Goal: Transaction & Acquisition: Obtain resource

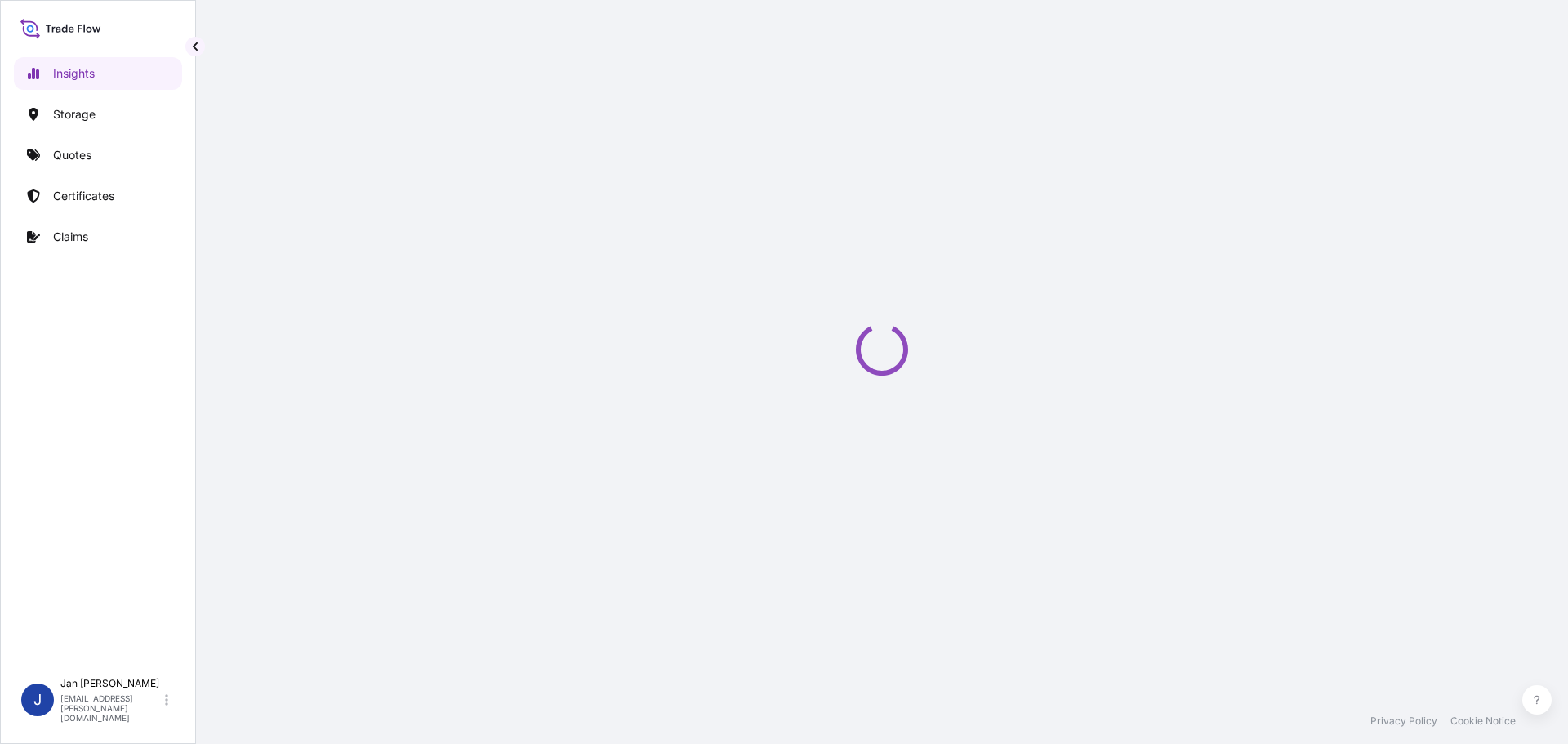
select select "2025"
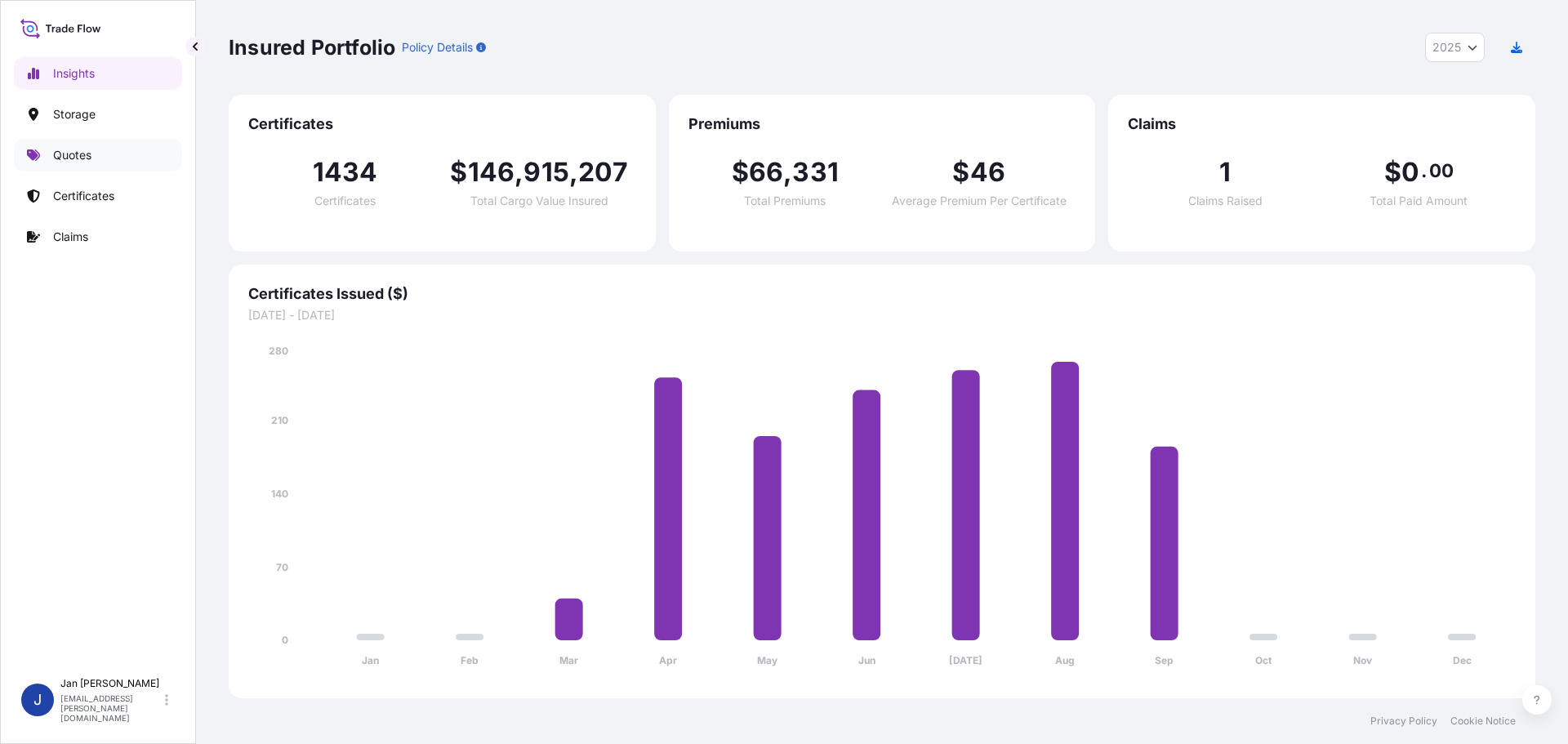
click at [115, 165] on link "Quotes" at bounding box center [97, 155] width 169 height 33
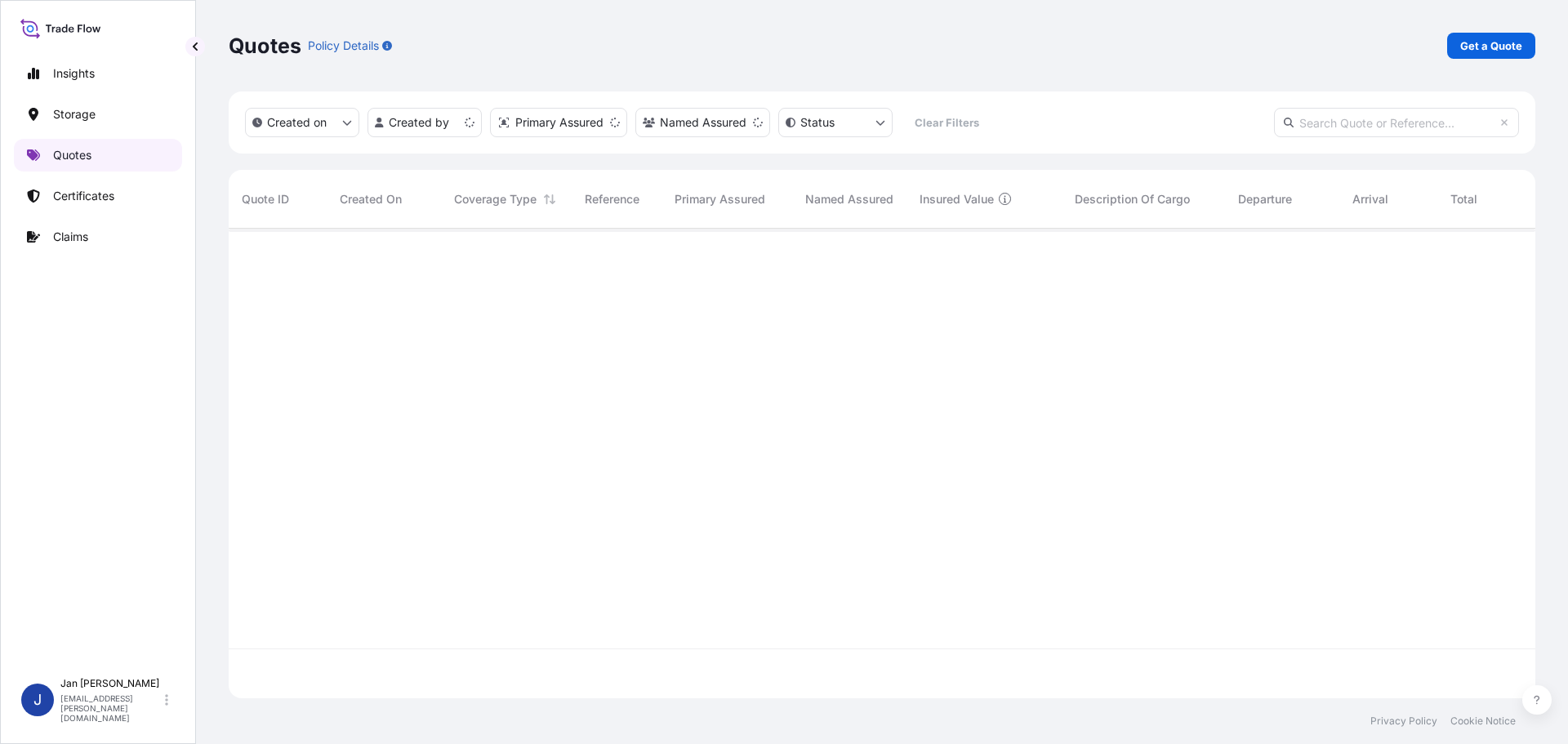
scroll to position [466, 1294]
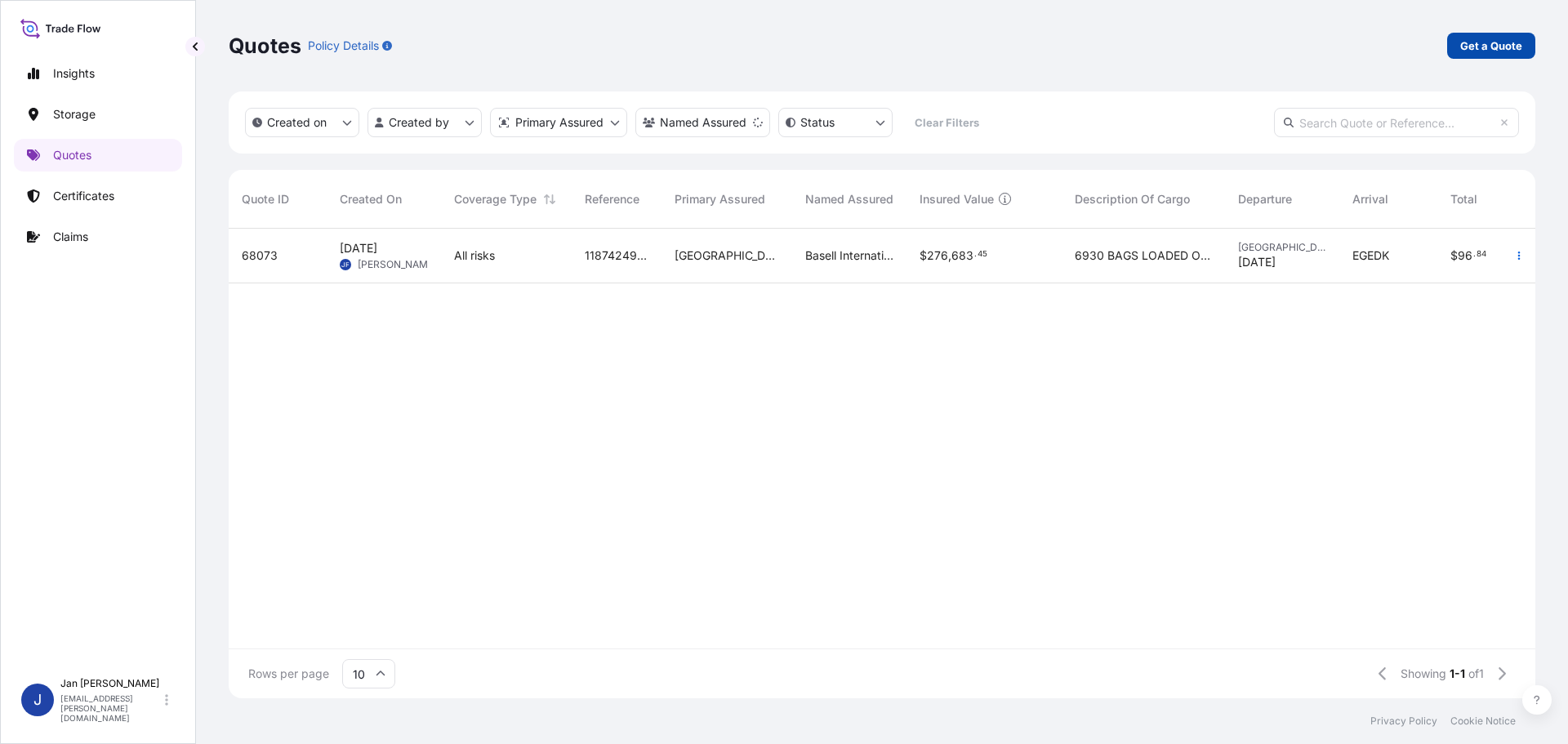
click at [1459, 39] on link "Get a Quote" at bounding box center [1492, 45] width 89 height 26
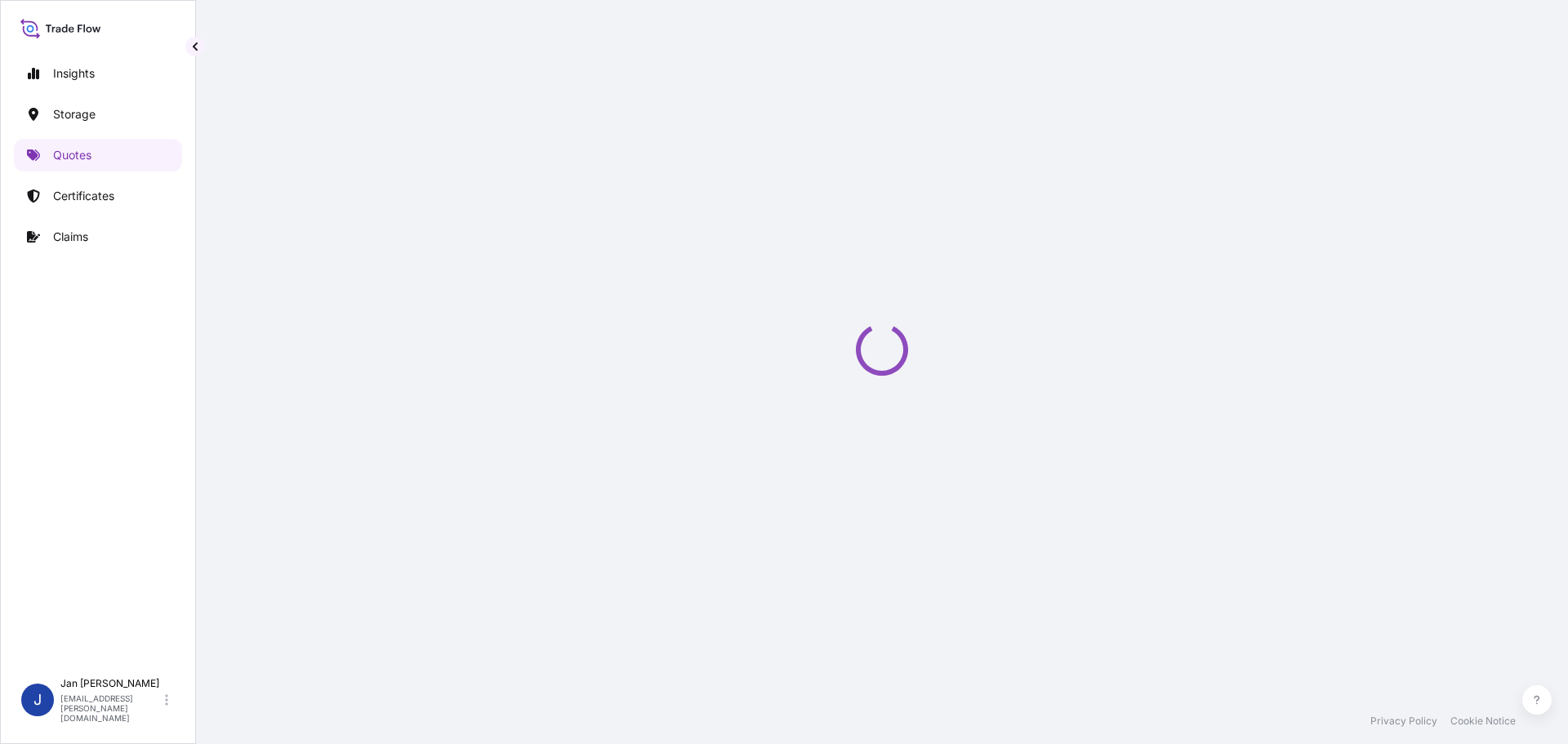
select select "Water"
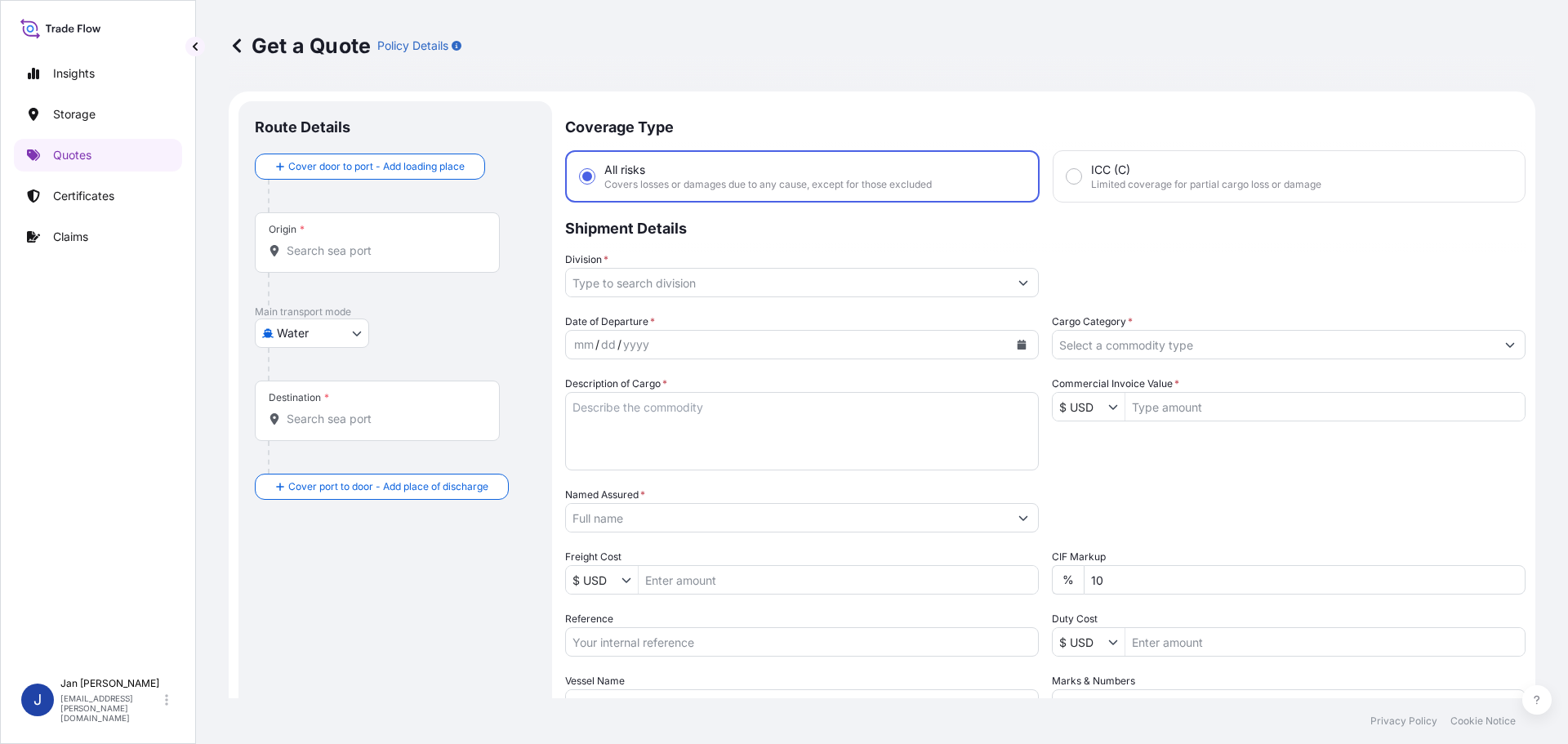
scroll to position [26, 0]
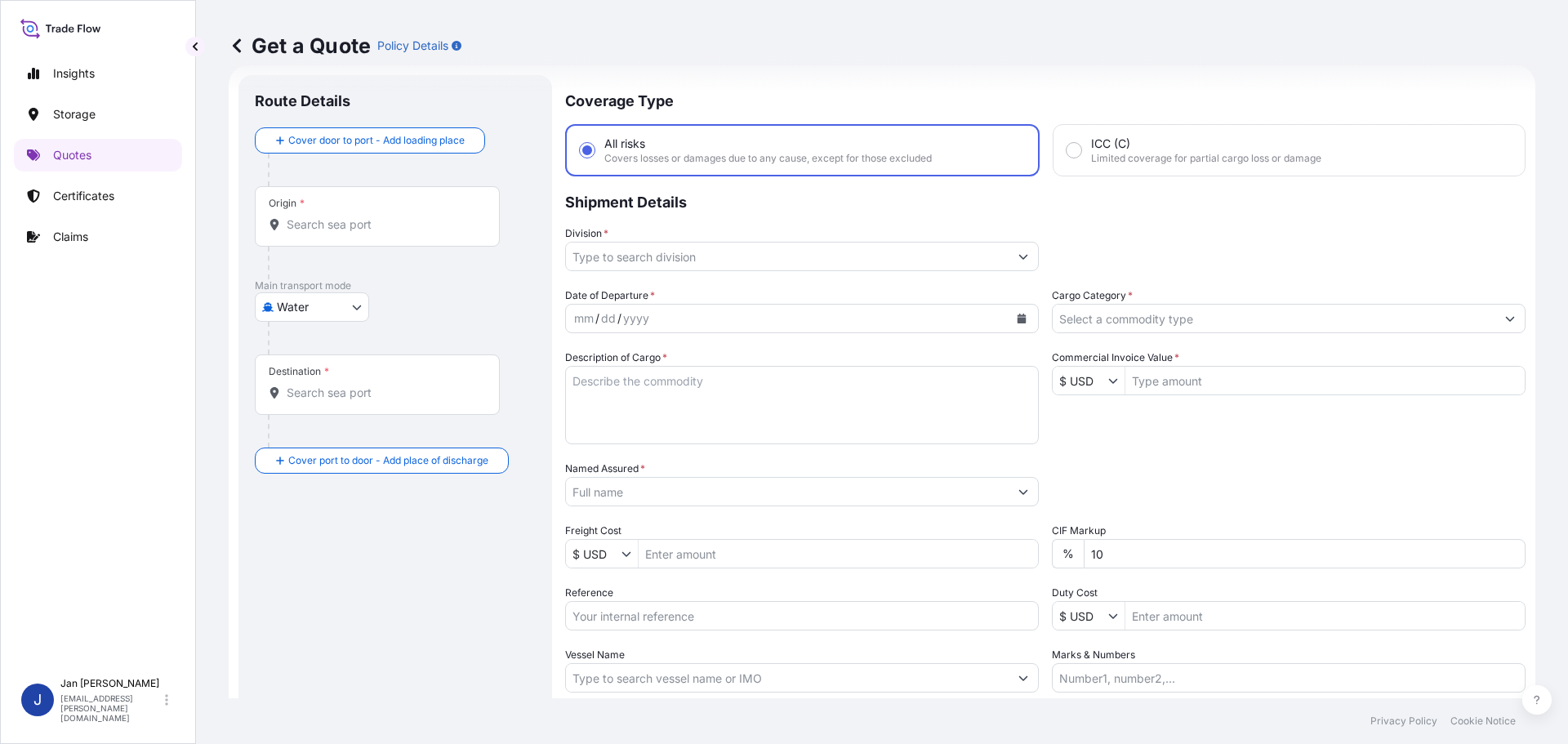
click at [368, 217] on input "Origin *" at bounding box center [383, 225] width 193 height 16
paste input "ROTTERDAM"
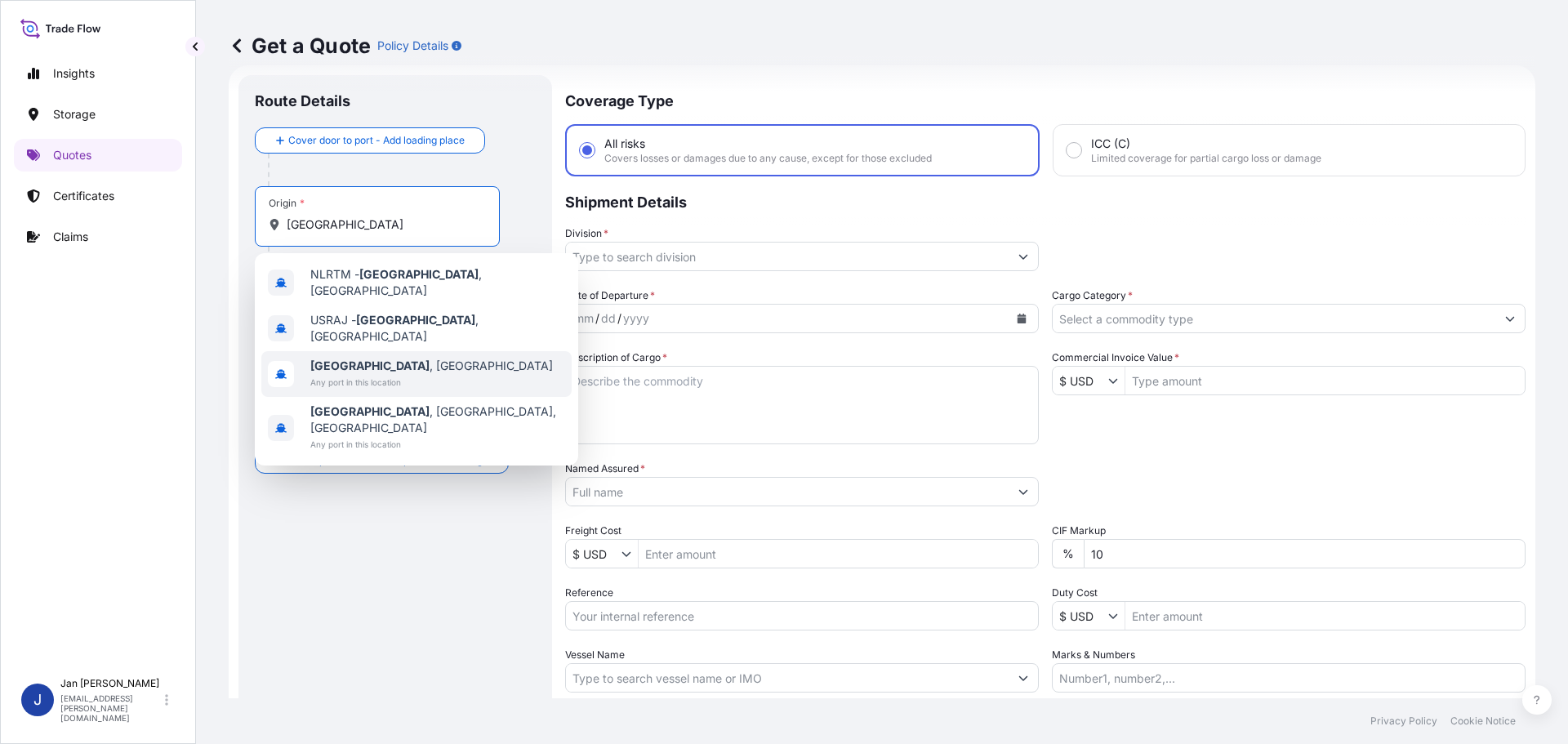
click at [393, 374] on span "Any port in this location" at bounding box center [432, 382] width 243 height 16
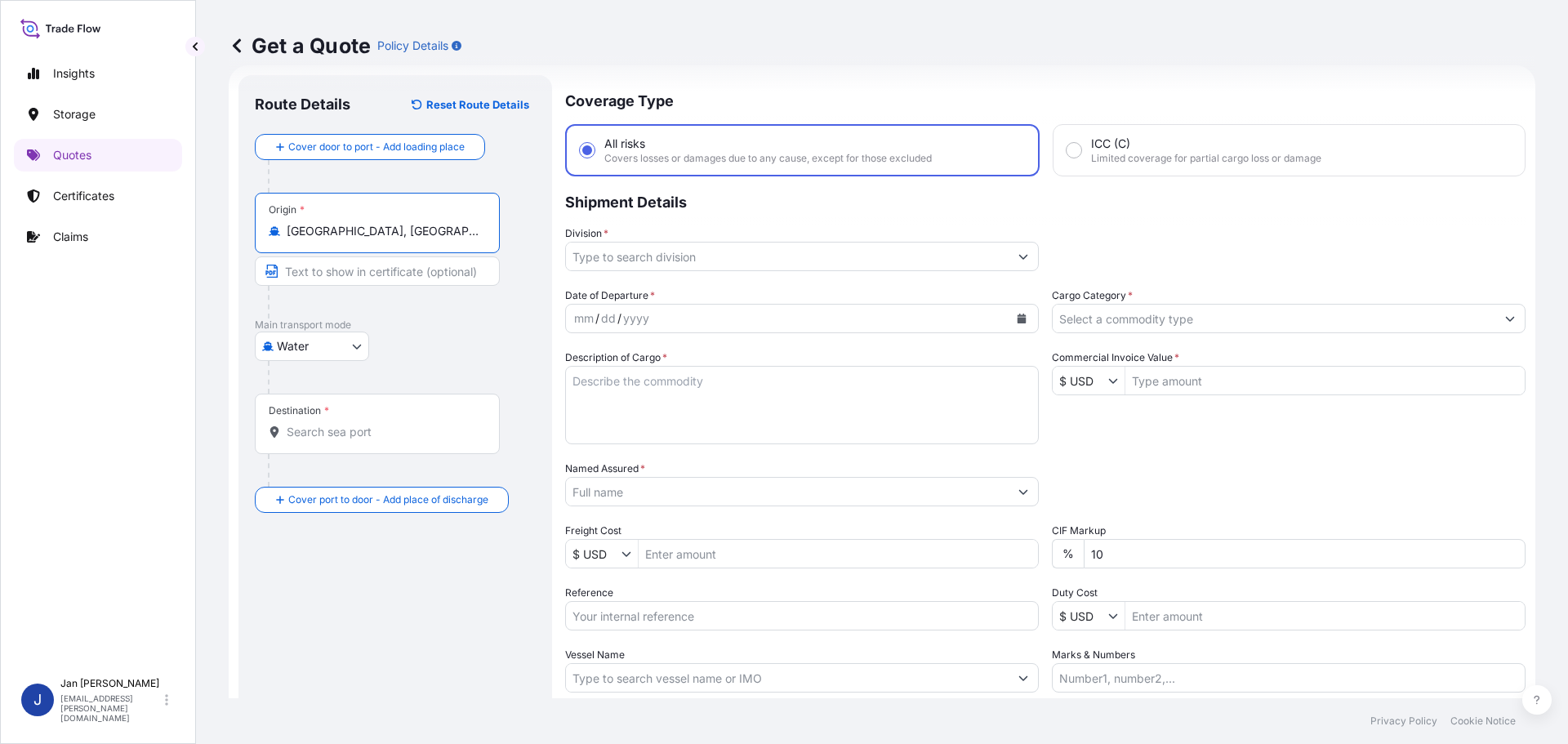
type input "Rotterdam, Netherlands"
click at [425, 382] on div at bounding box center [405, 378] width 274 height 33
click at [455, 425] on input "Destination *" at bounding box center [383, 432] width 193 height 16
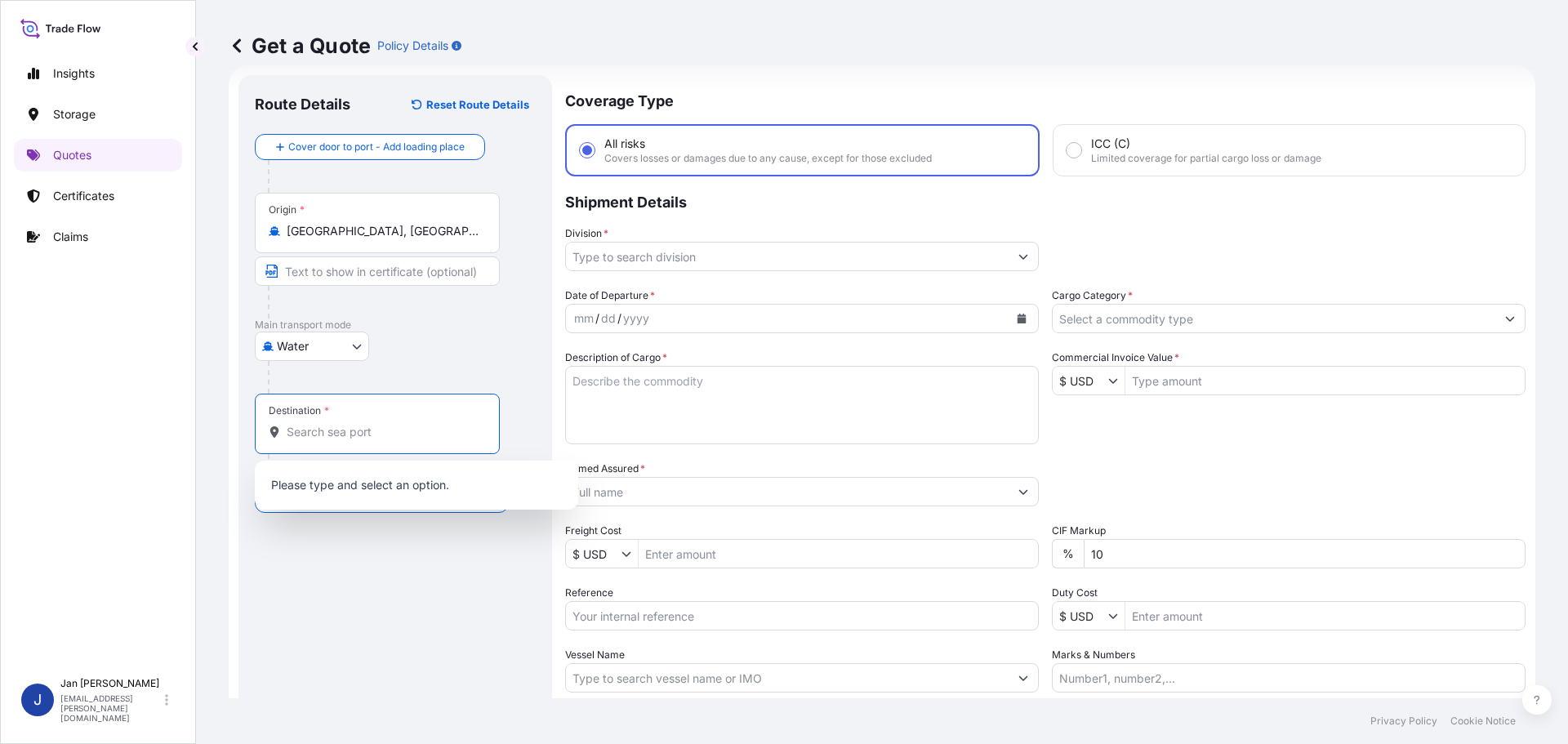
paste input "DAMMAM, SAUDI ARABIA"
click at [375, 495] on span "Any port in this location" at bounding box center [395, 498] width 171 height 16
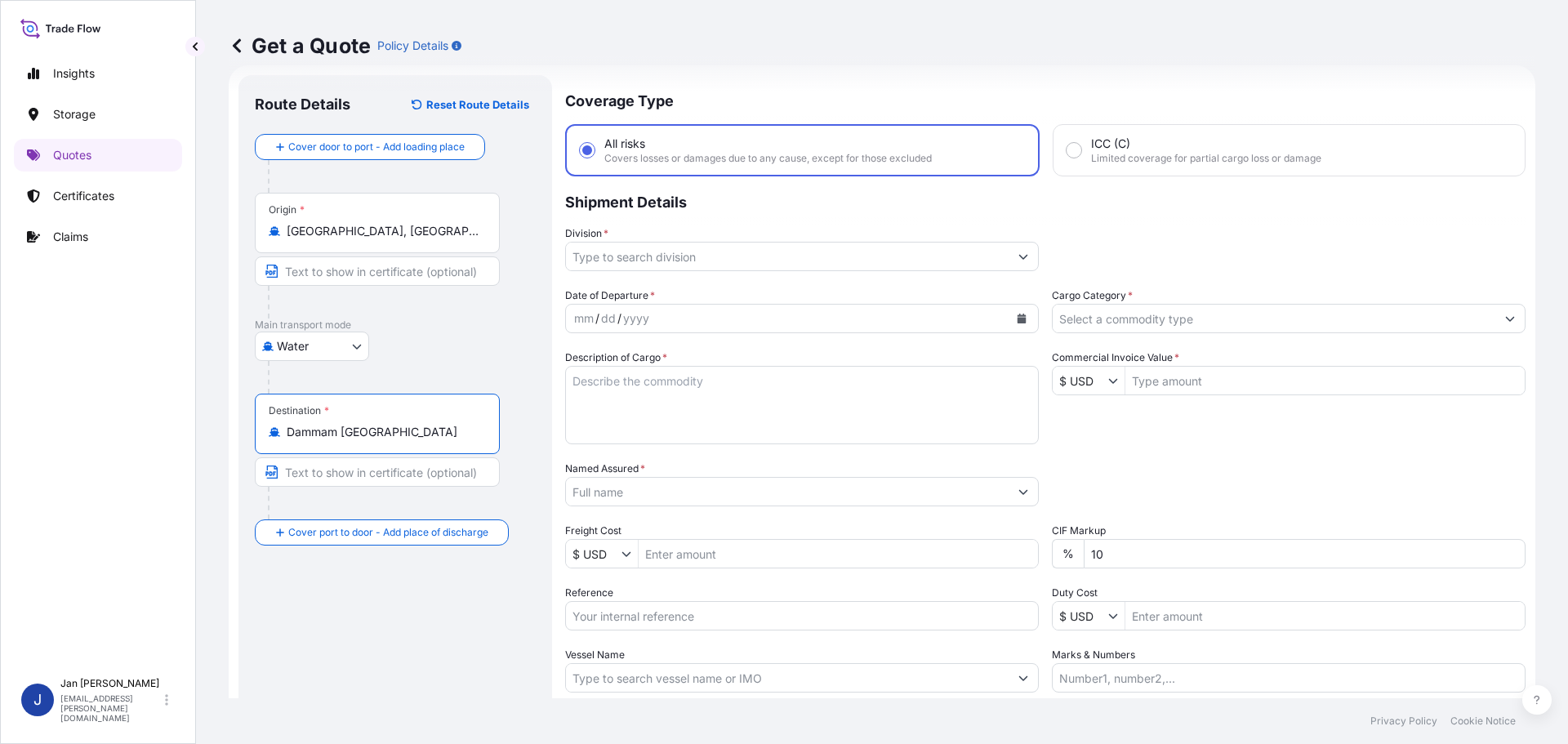
type input "Dammam Saudi Arabia"
click at [1289, 235] on div "Division *" at bounding box center [1045, 248] width 961 height 45
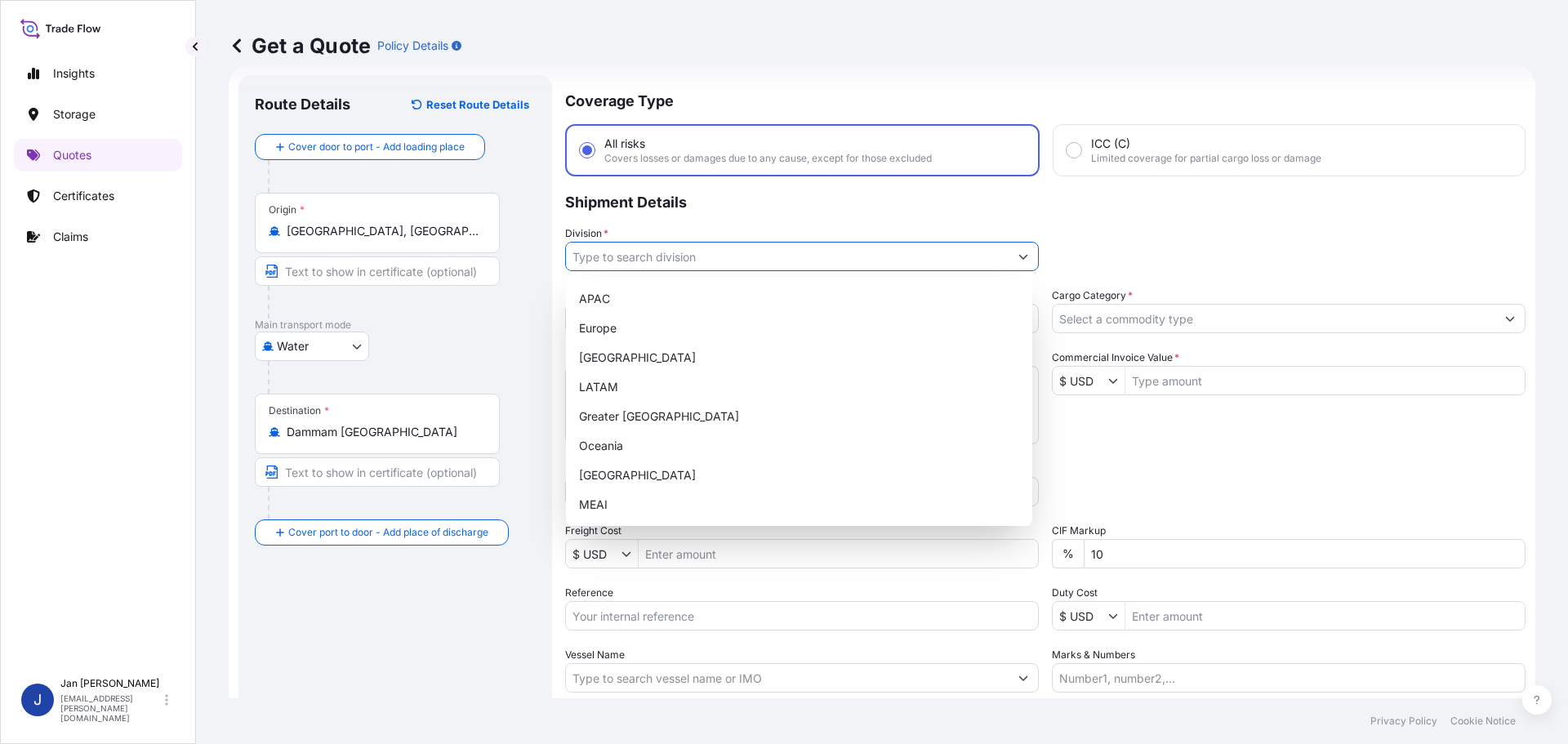
click at [864, 263] on input "Division *" at bounding box center [786, 256] width 442 height 30
click at [735, 324] on div "Europe" at bounding box center [799, 328] width 453 height 30
type input "Europe"
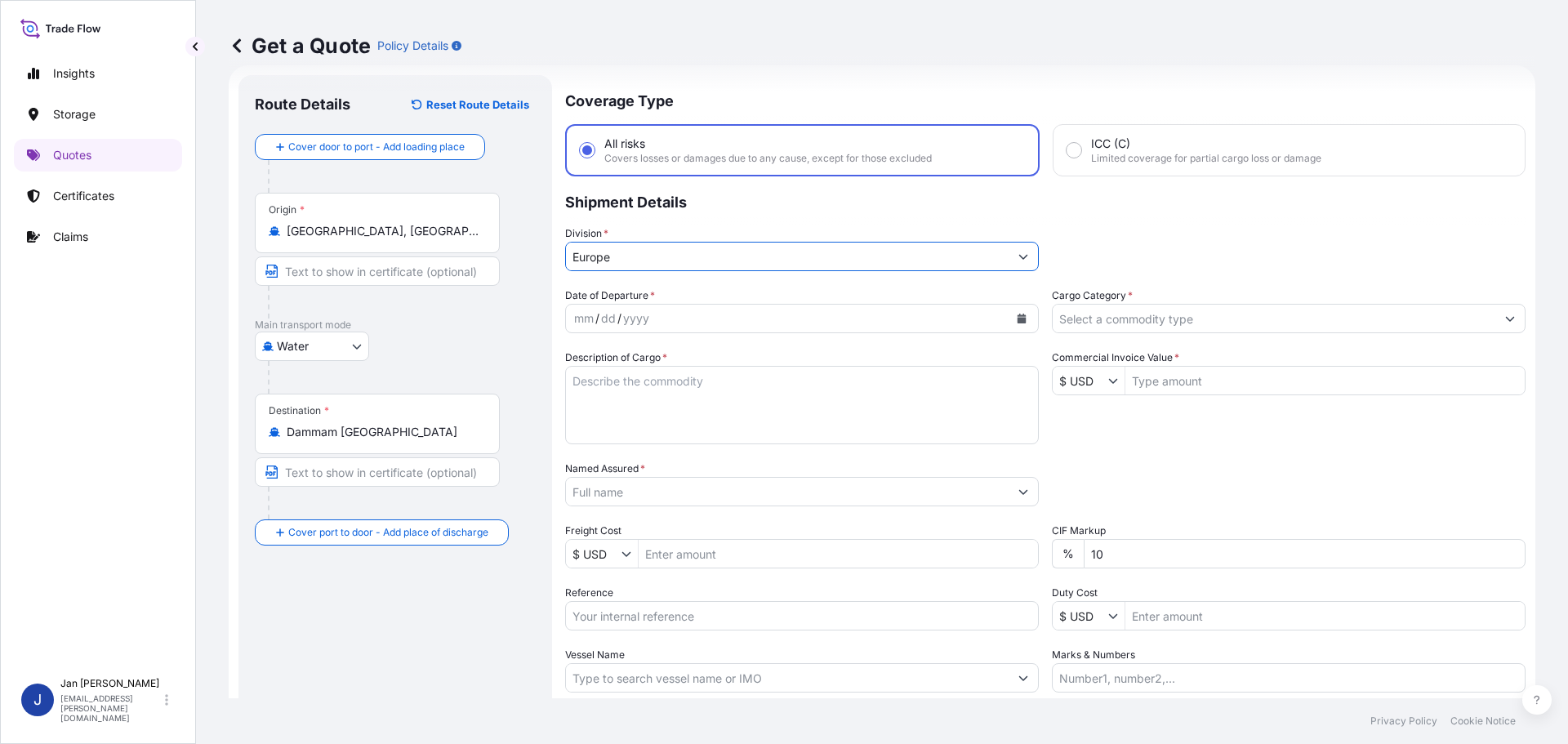
click at [1020, 308] on button "Calendar" at bounding box center [1022, 318] width 26 height 26
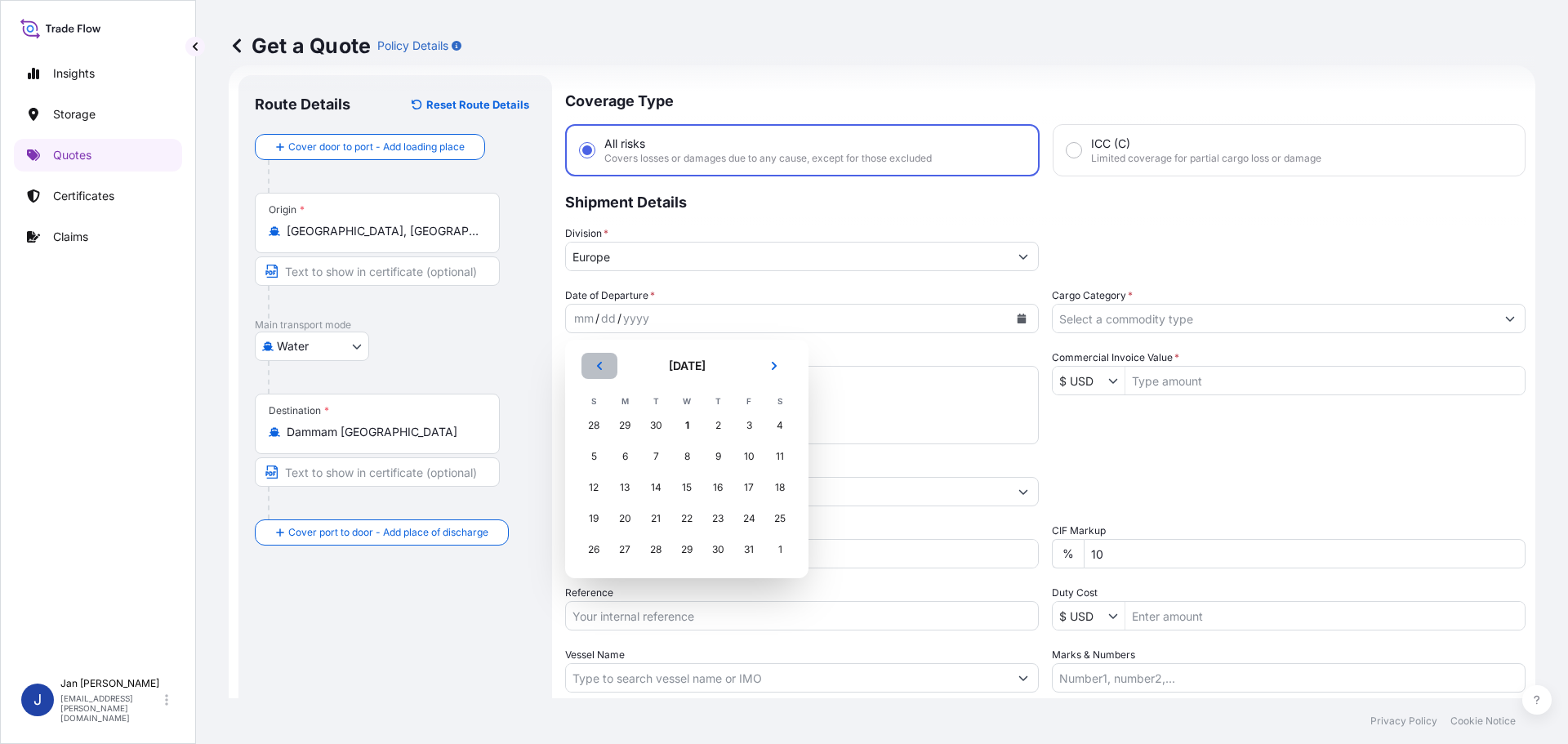
click at [604, 371] on button "Previous" at bounding box center [598, 365] width 36 height 26
click at [779, 520] on div "27" at bounding box center [780, 518] width 30 height 30
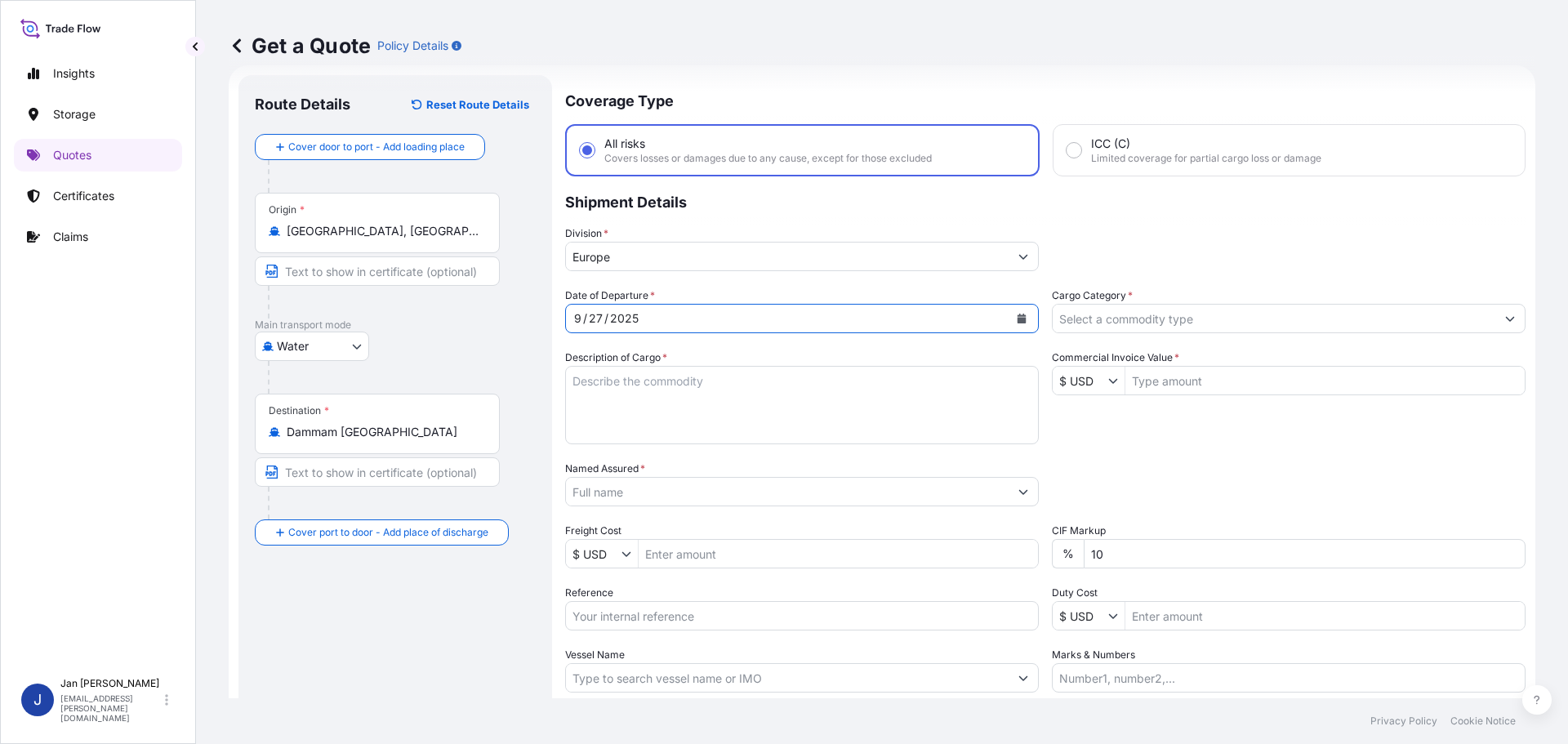
click at [1279, 246] on div "Division * Europe" at bounding box center [1045, 248] width 961 height 45
click at [1259, 320] on input "Cargo Category *" at bounding box center [1273, 318] width 442 height 30
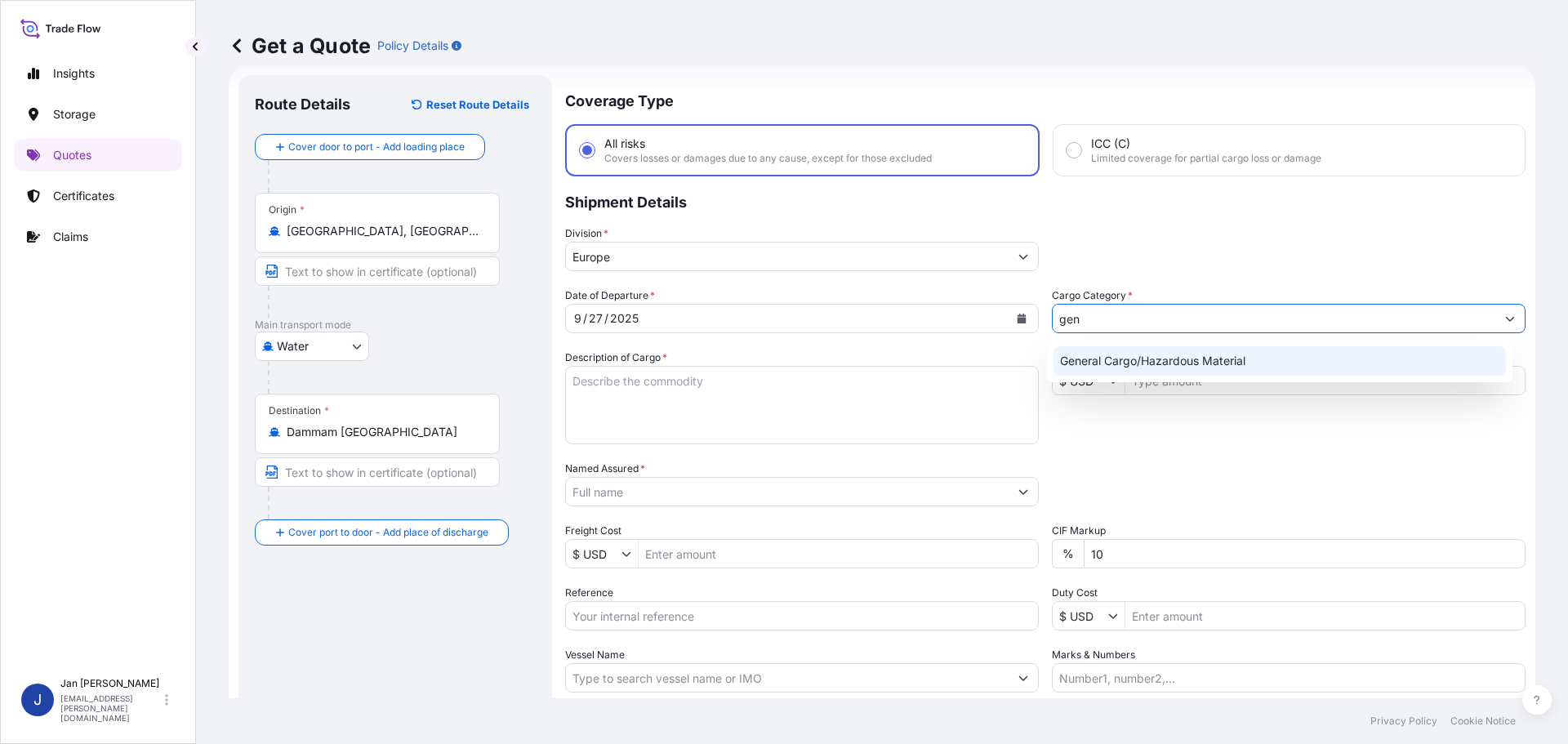
click at [1224, 353] on div "General Cargo/Hazardous Material" at bounding box center [1280, 360] width 453 height 30
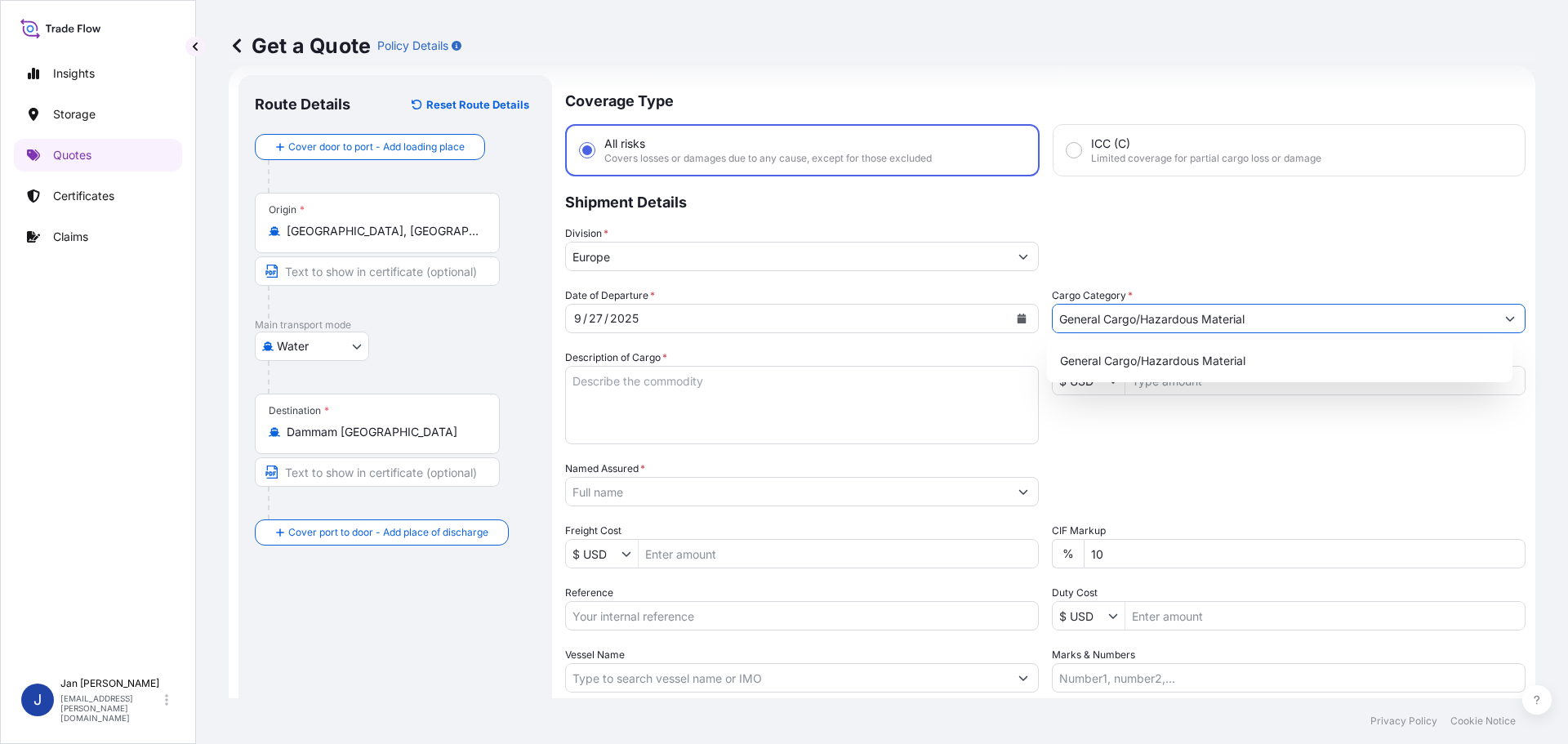
type input "General Cargo/Hazardous Material"
click at [1250, 173] on div "ICC (C) Limited coverage for partial cargo loss or damage" at bounding box center [1289, 150] width 473 height 52
radio input "false"
radio input "true"
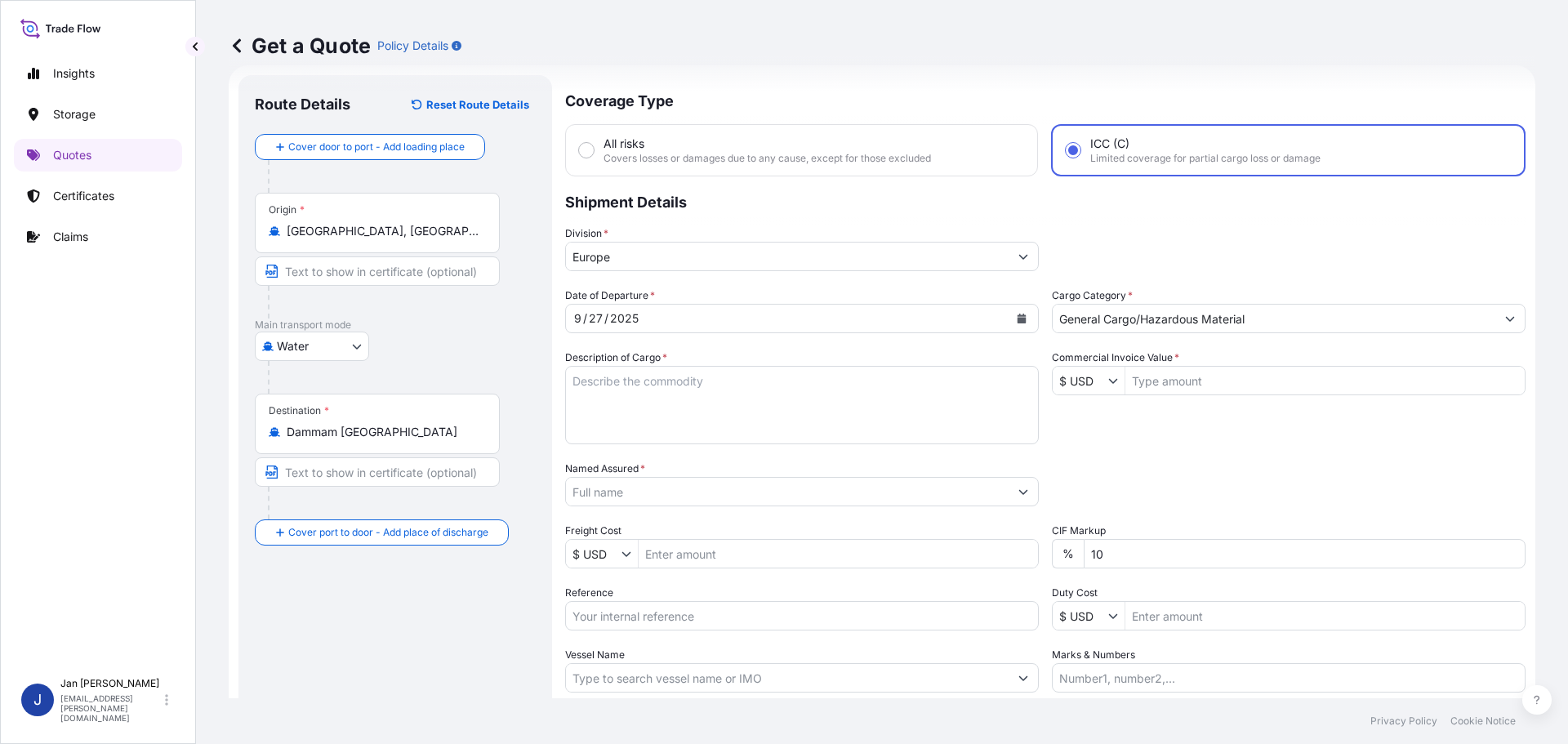
click at [1253, 213] on p "Shipment Details" at bounding box center [1045, 200] width 961 height 49
click at [732, 152] on span "Covers losses or damages due to any cause, except for those excluded" at bounding box center [767, 159] width 328 height 13
click at [594, 152] on input "All risks Covers losses or damages due to any cause, except for those excluded" at bounding box center [586, 149] width 14 height 14
radio input "true"
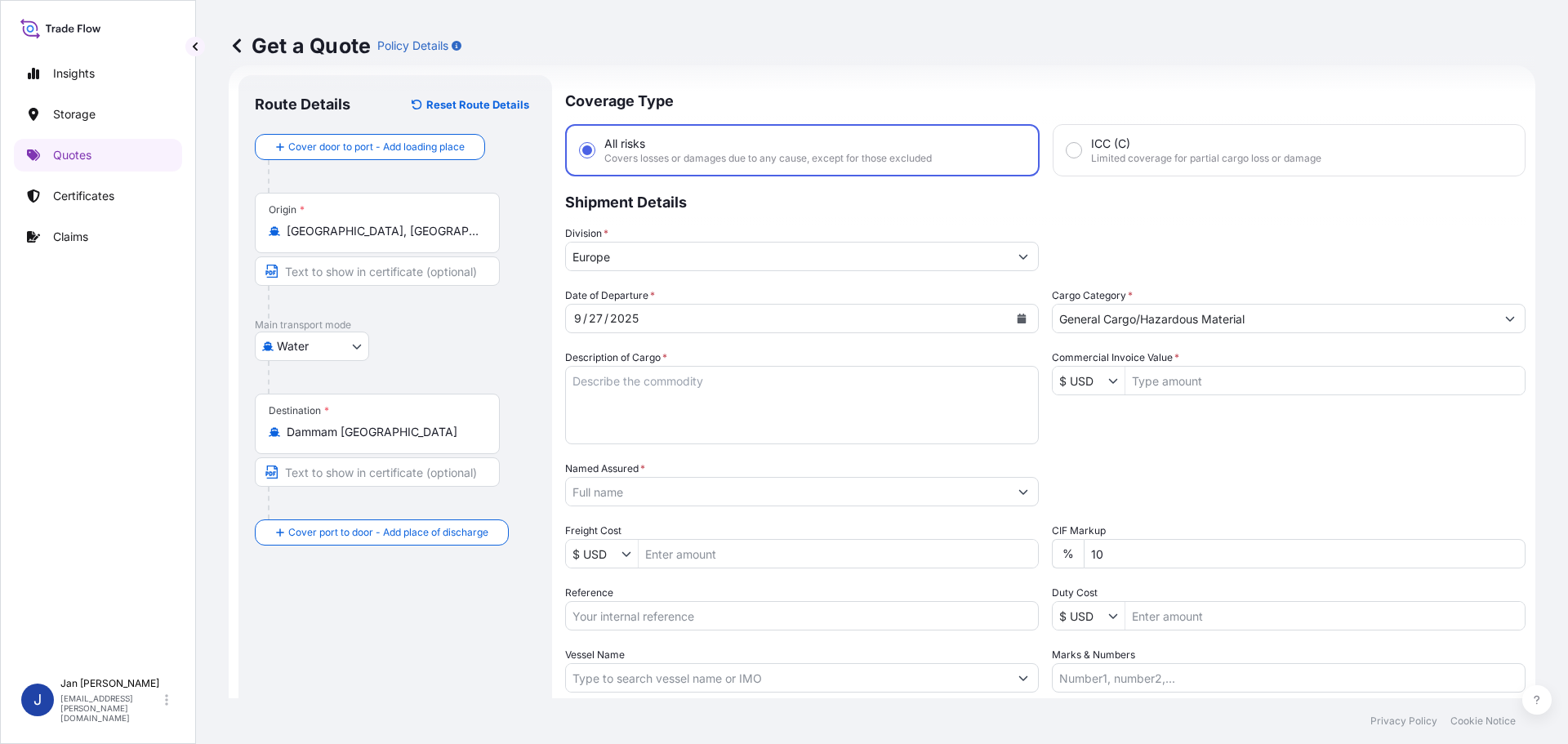
click at [1283, 276] on div "Coverage Type All risks Covers losses or damages due to any cause, except for t…" at bounding box center [1045, 444] width 961 height 739
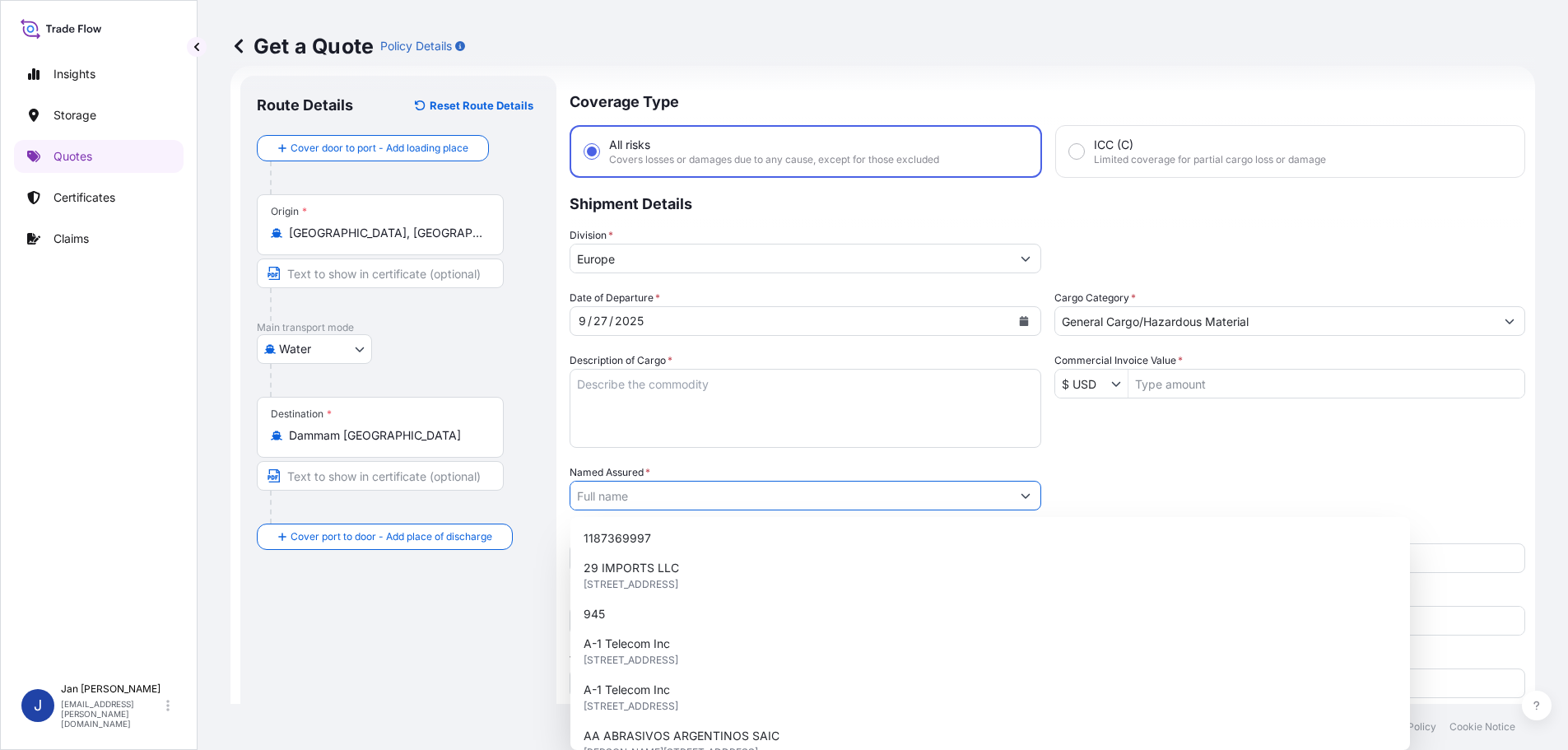
click at [708, 503] on input "Named Assured *" at bounding box center [790, 495] width 440 height 30
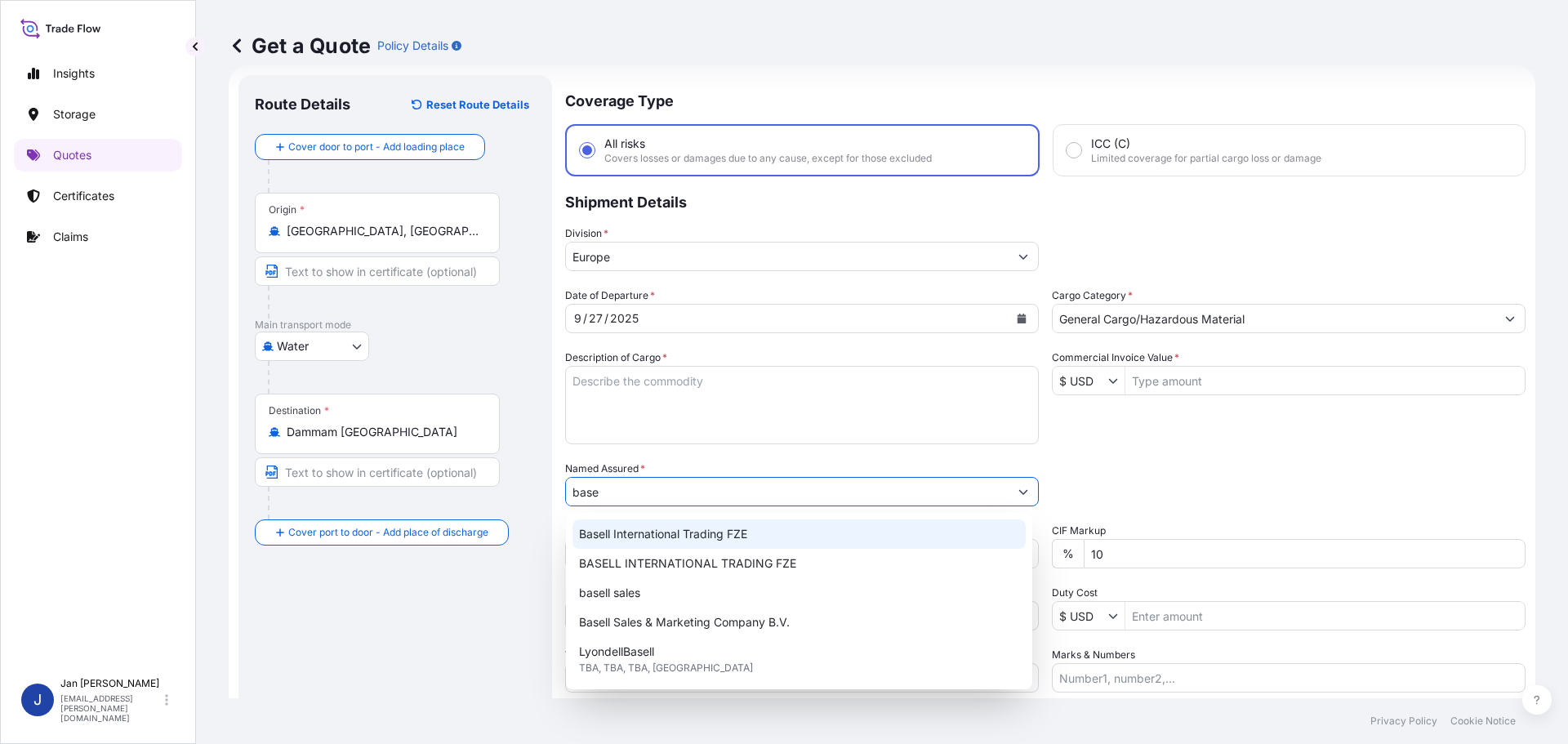
click at [765, 537] on div "Basell International Trading FZE" at bounding box center [799, 534] width 453 height 30
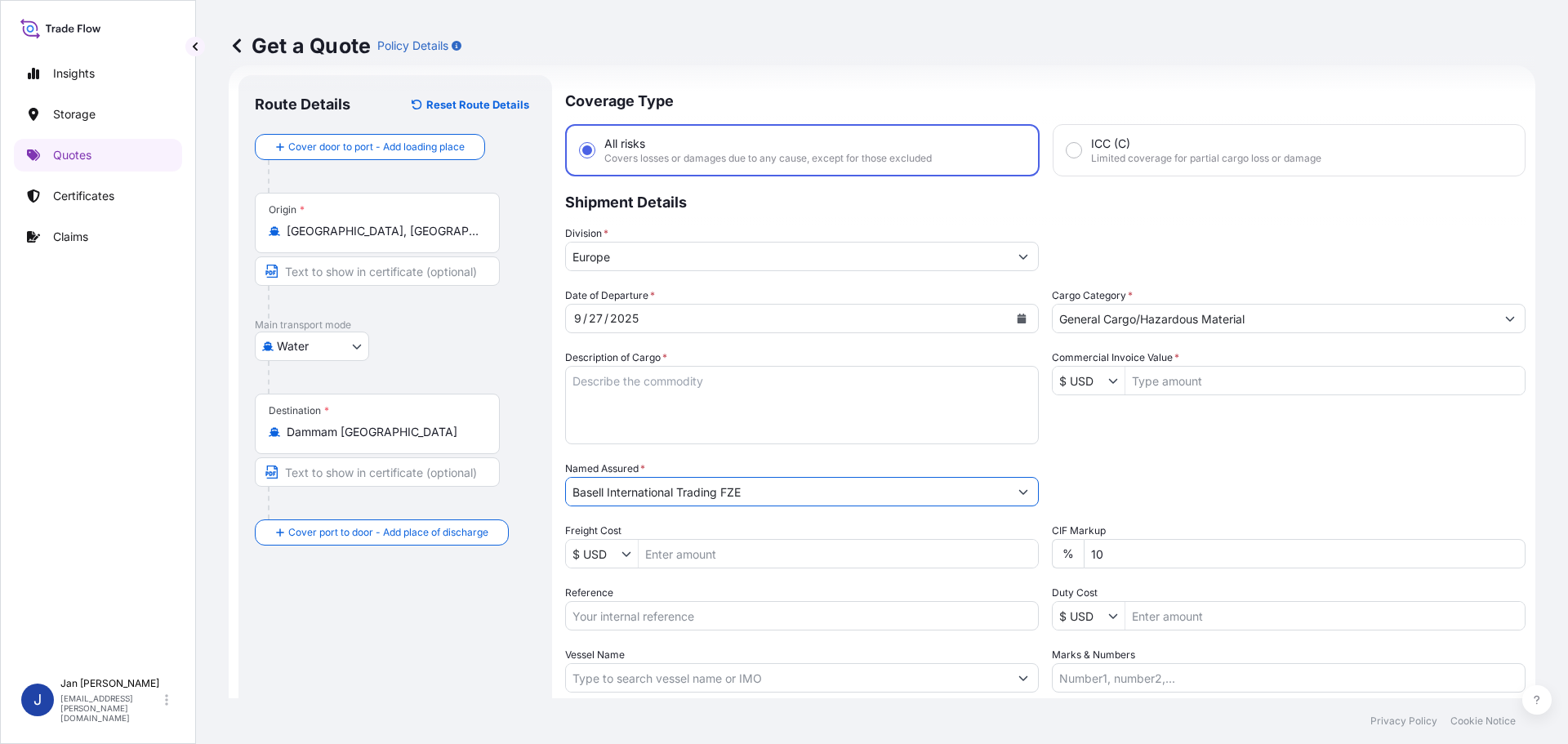
type input "Basell International Trading FZE"
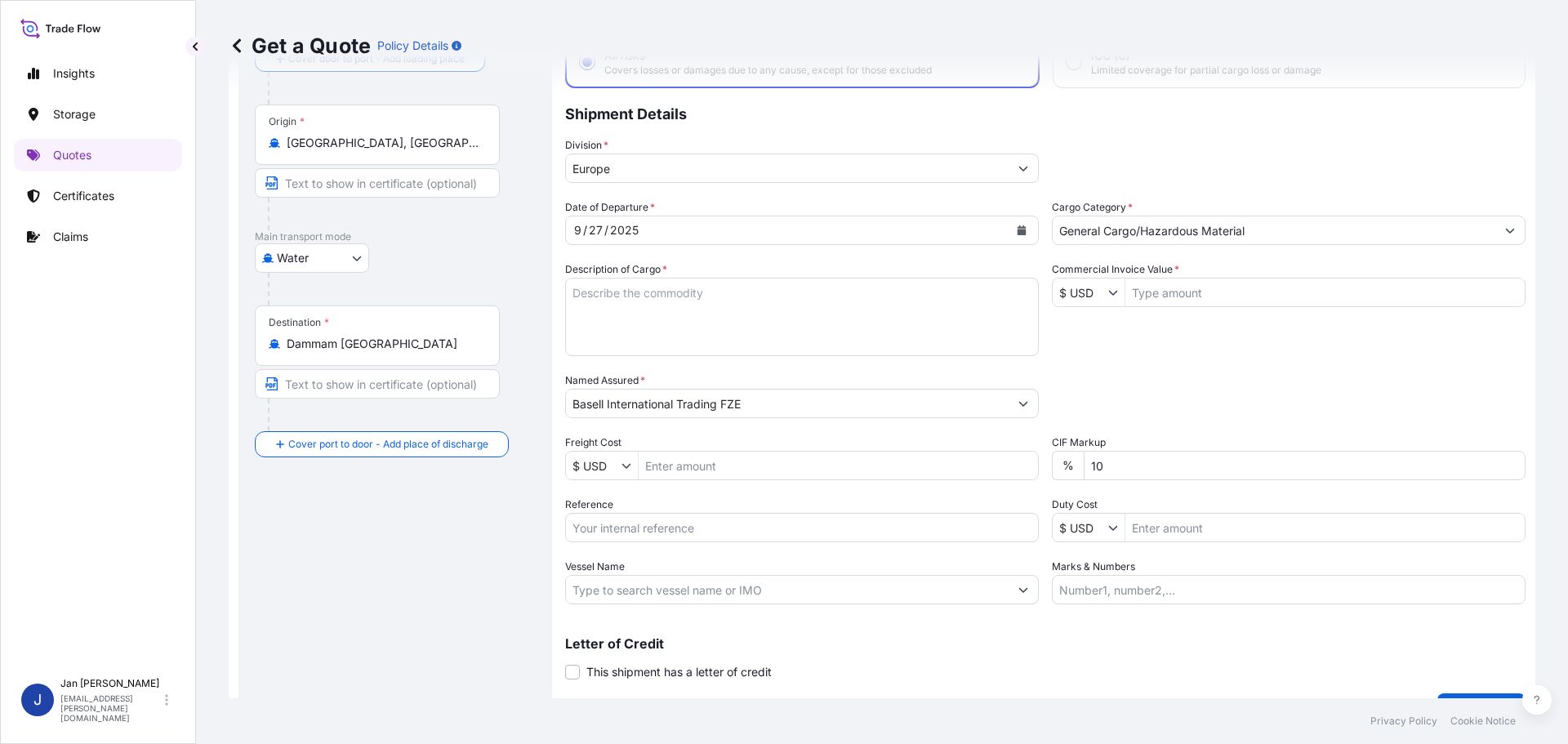
scroll to position [152, 0]
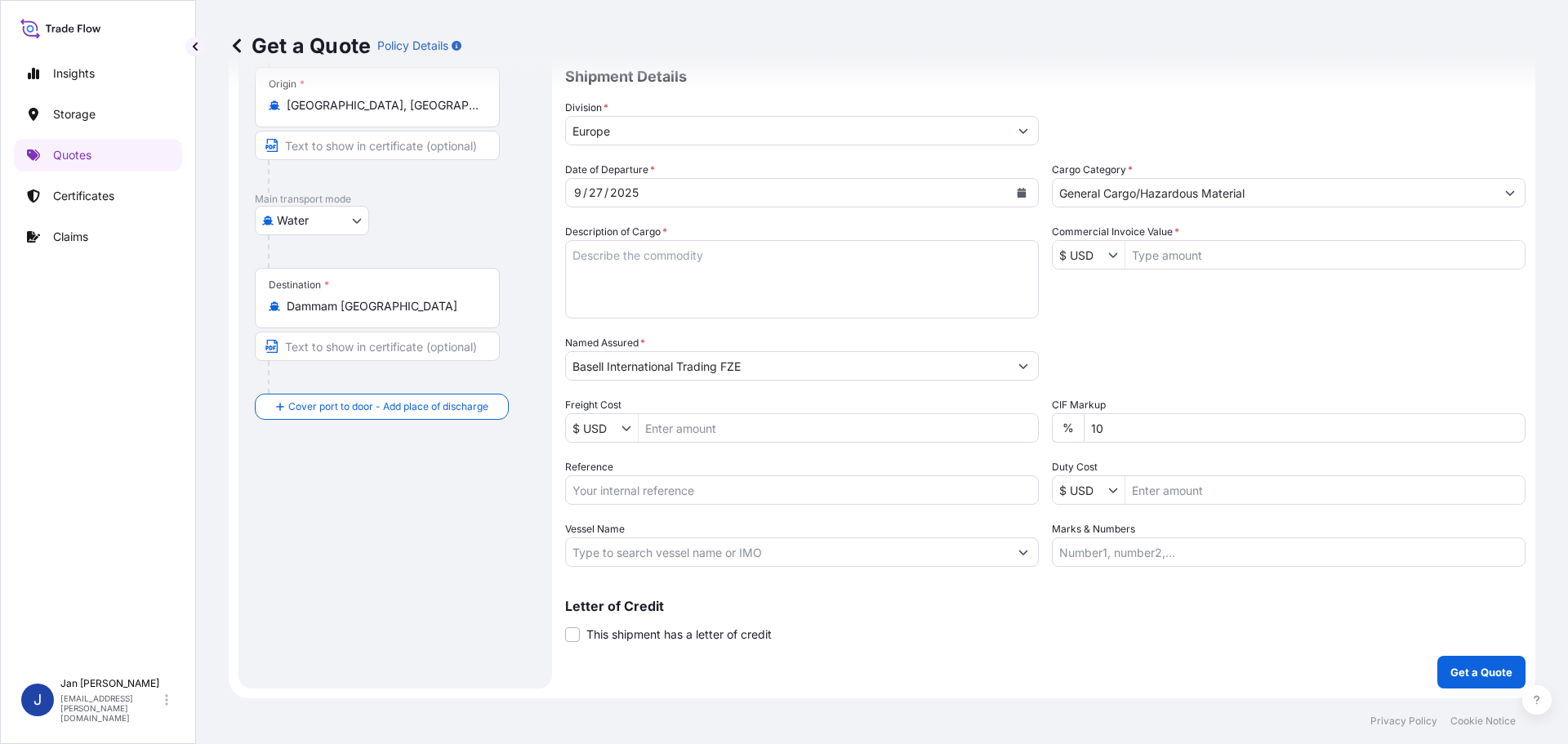
click at [720, 484] on input "Reference" at bounding box center [802, 490] width 474 height 30
paste input "1187444340"
type input "1187444340 /"
click at [688, 552] on input "Vessel Name" at bounding box center [786, 552] width 442 height 30
paste input "AL RIFFA"
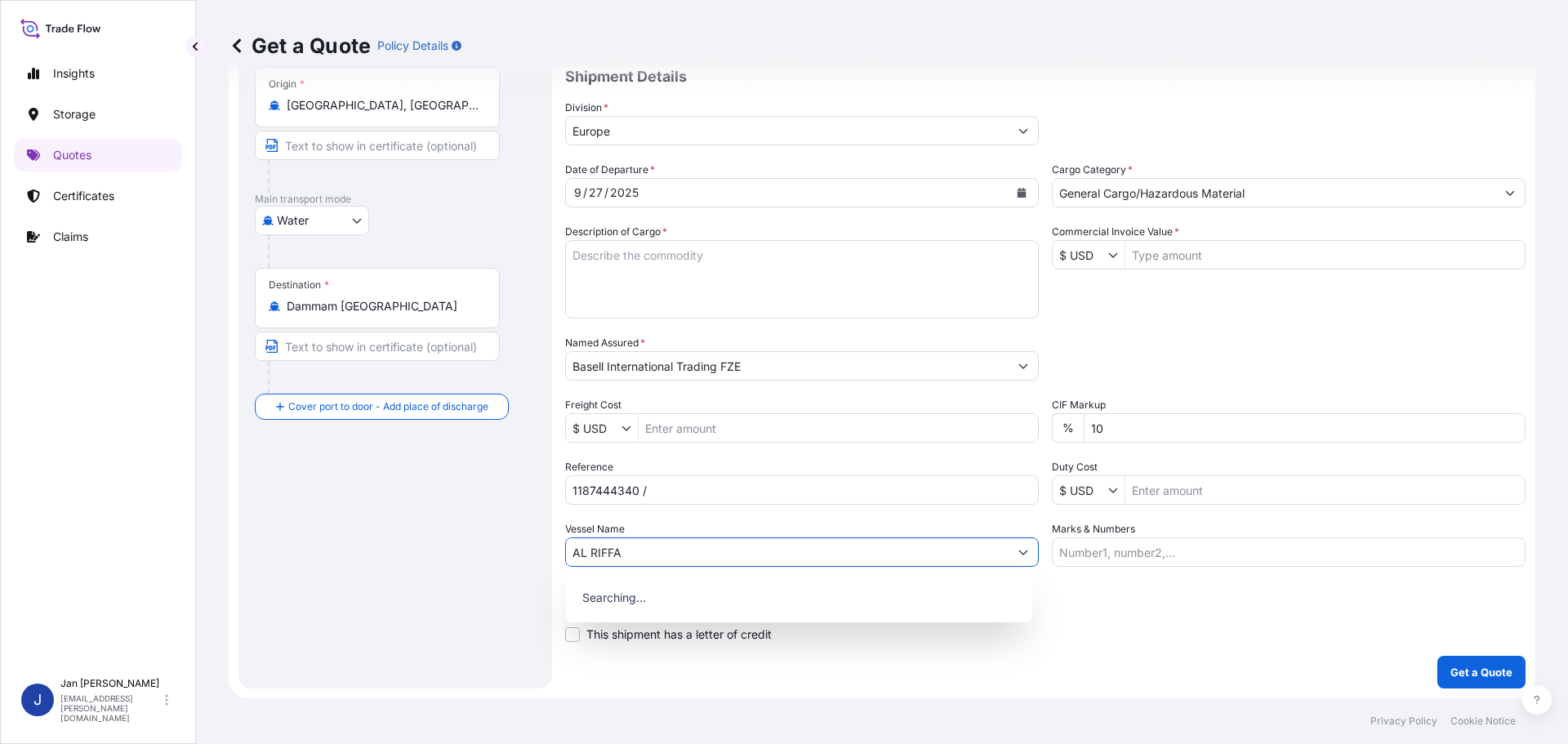
type input "AL RIFFA"
click at [1137, 343] on div "Packing Category Type to search a container mode Please select a primary mode o…" at bounding box center [1289, 357] width 474 height 45
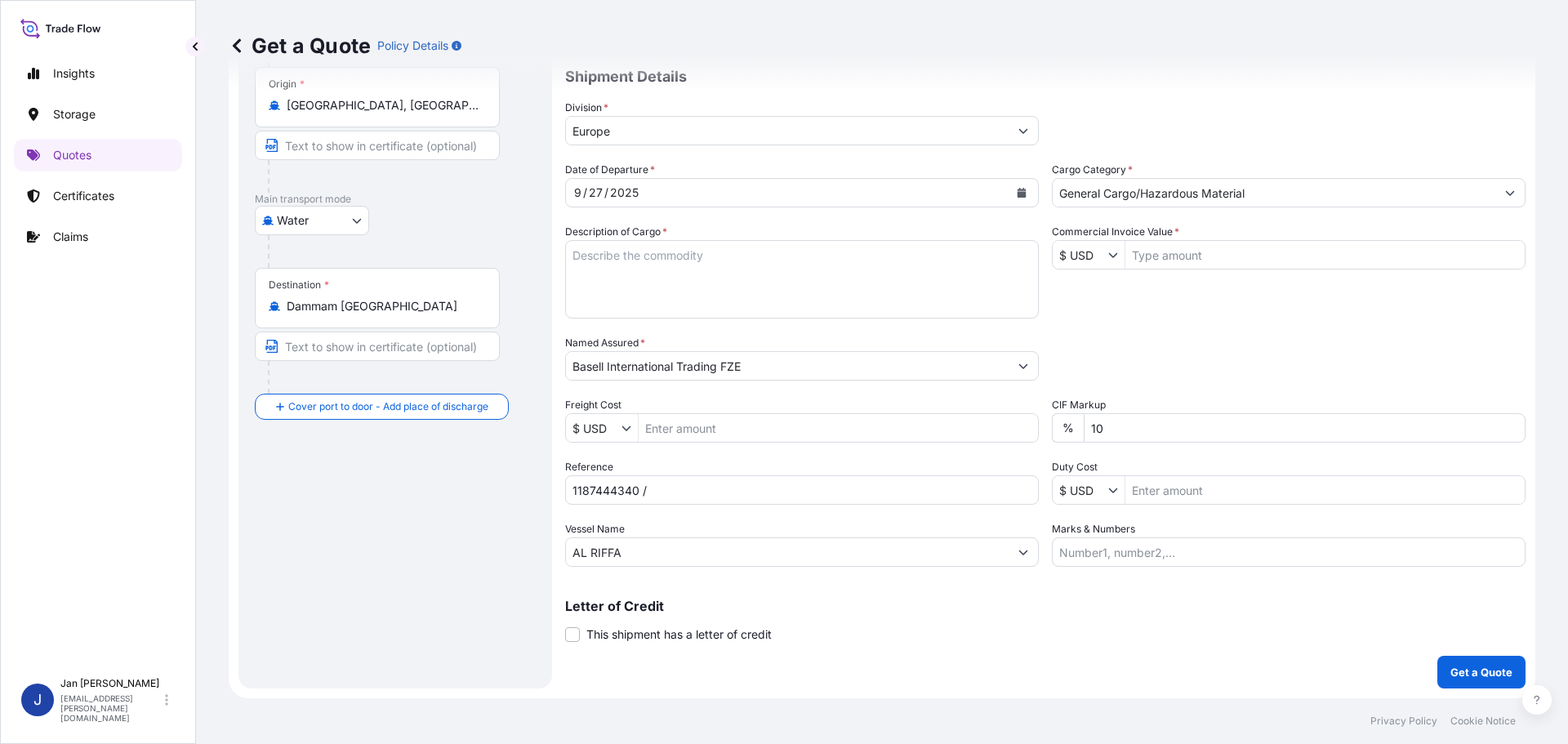
click at [1215, 253] on input "Commercial Invoice Value *" at bounding box center [1325, 254] width 399 height 30
paste input "38411.31"
type input "38,411.31"
click at [1059, 253] on input "$ USD" at bounding box center [1080, 254] width 56 height 30
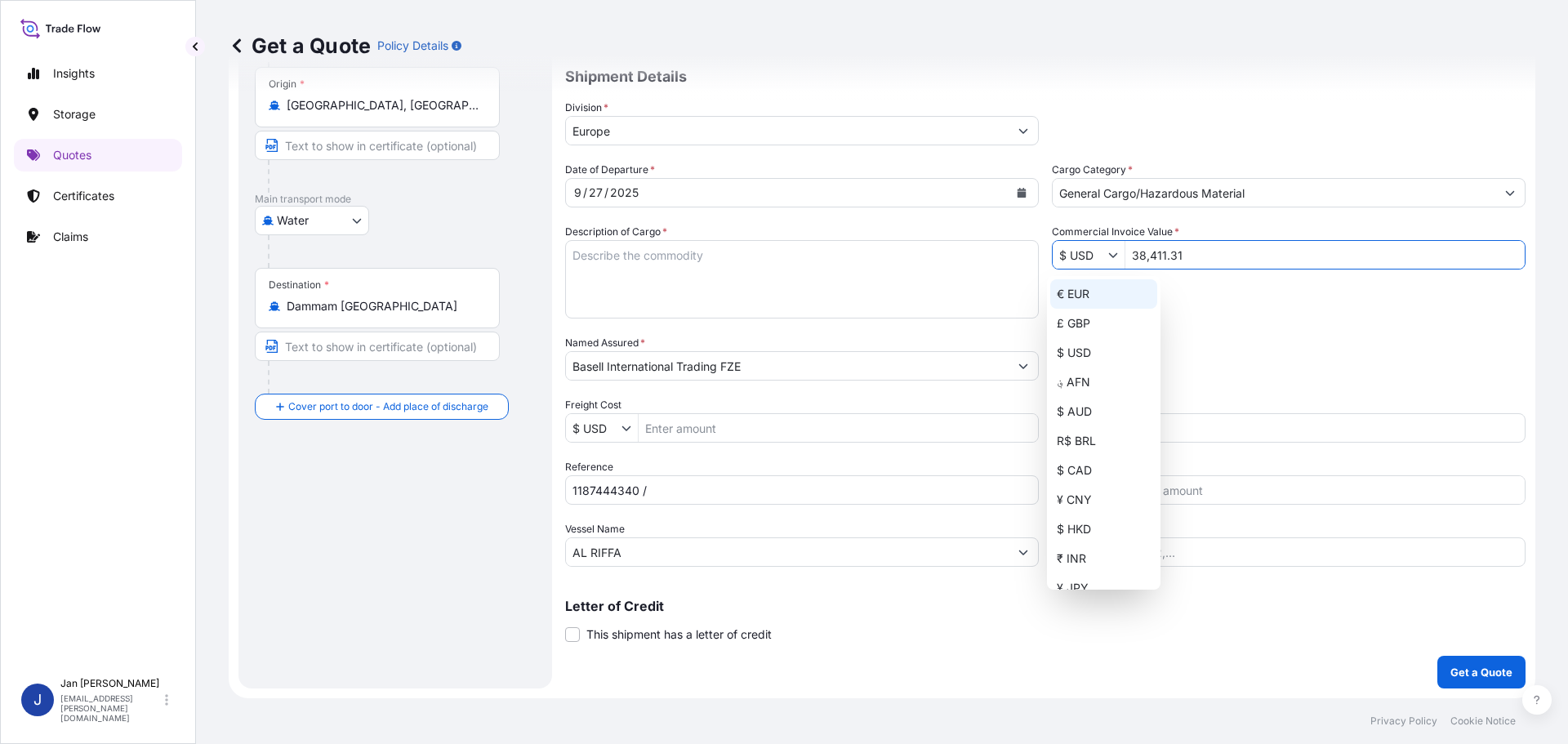
click at [1078, 294] on div "€ EUR" at bounding box center [1103, 294] width 107 height 30
type input "€ EUR"
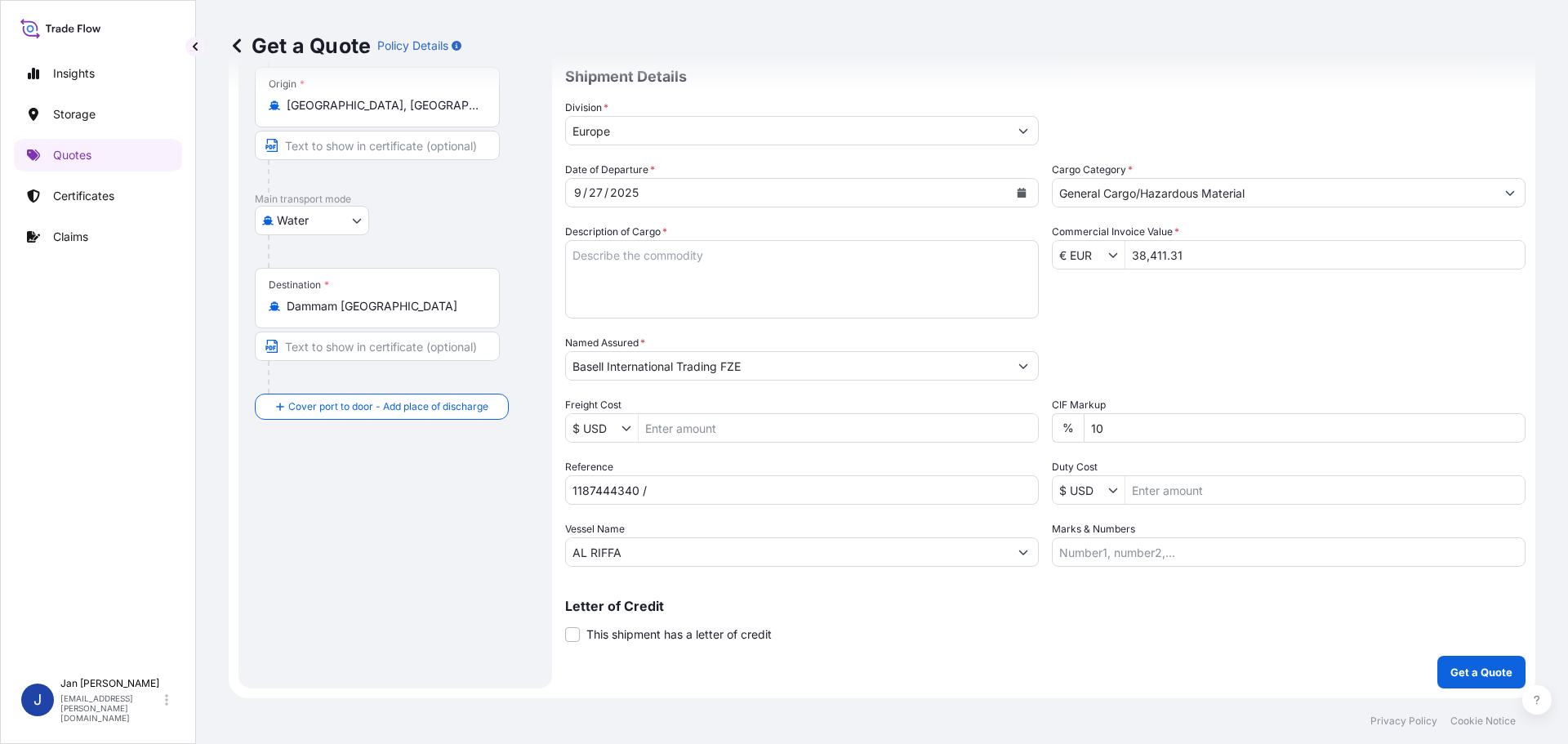
click at [1261, 324] on div "Date of Departure * 9 / 27 / 2025 Cargo Category * General Cargo/Hazardous Mate…" at bounding box center [1045, 364] width 961 height 405
click at [705, 265] on textarea "Description of Cargo *" at bounding box center [802, 279] width 474 height 78
paste textarea "POLYPROPYLENE 990 BAGS LOADED ONTO 18 PALLETS LOADED INTO 1 40' HIGH CUBE CONTA…"
type textarea "POLYPROPYLENE 990 BAGS LOADED ONTO 18 PALLETS LOADED INTO 1 40' HIGH CUBE CONTA…"
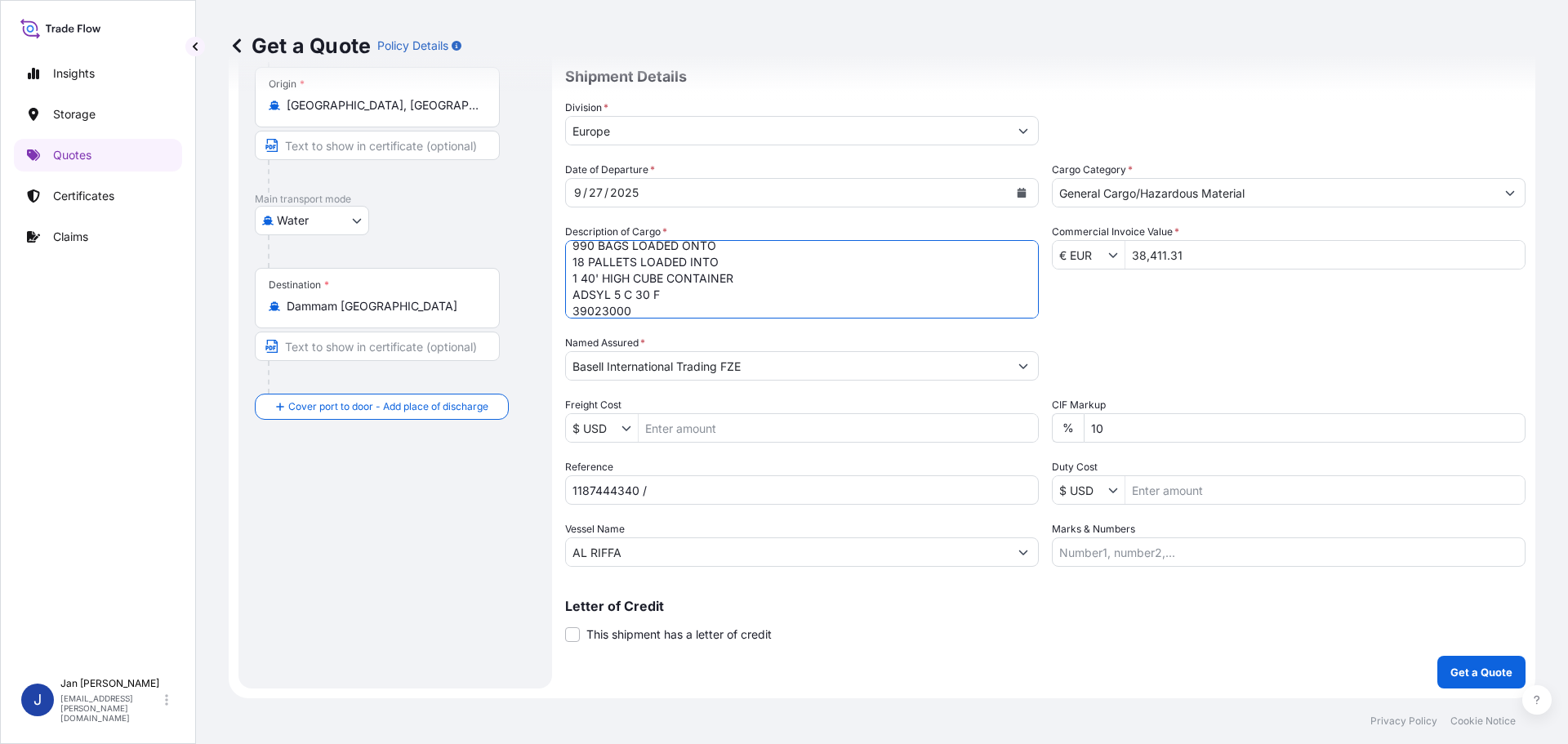
click at [744, 495] on input "1187444340 /" at bounding box center [802, 490] width 474 height 30
paste input "5013255634 / 5013248631 / 304276147"
type input "1187444340 / 5013255634 / 5013248631 / 304276147"
click at [1458, 667] on p "Get a Quote" at bounding box center [1481, 672] width 62 height 16
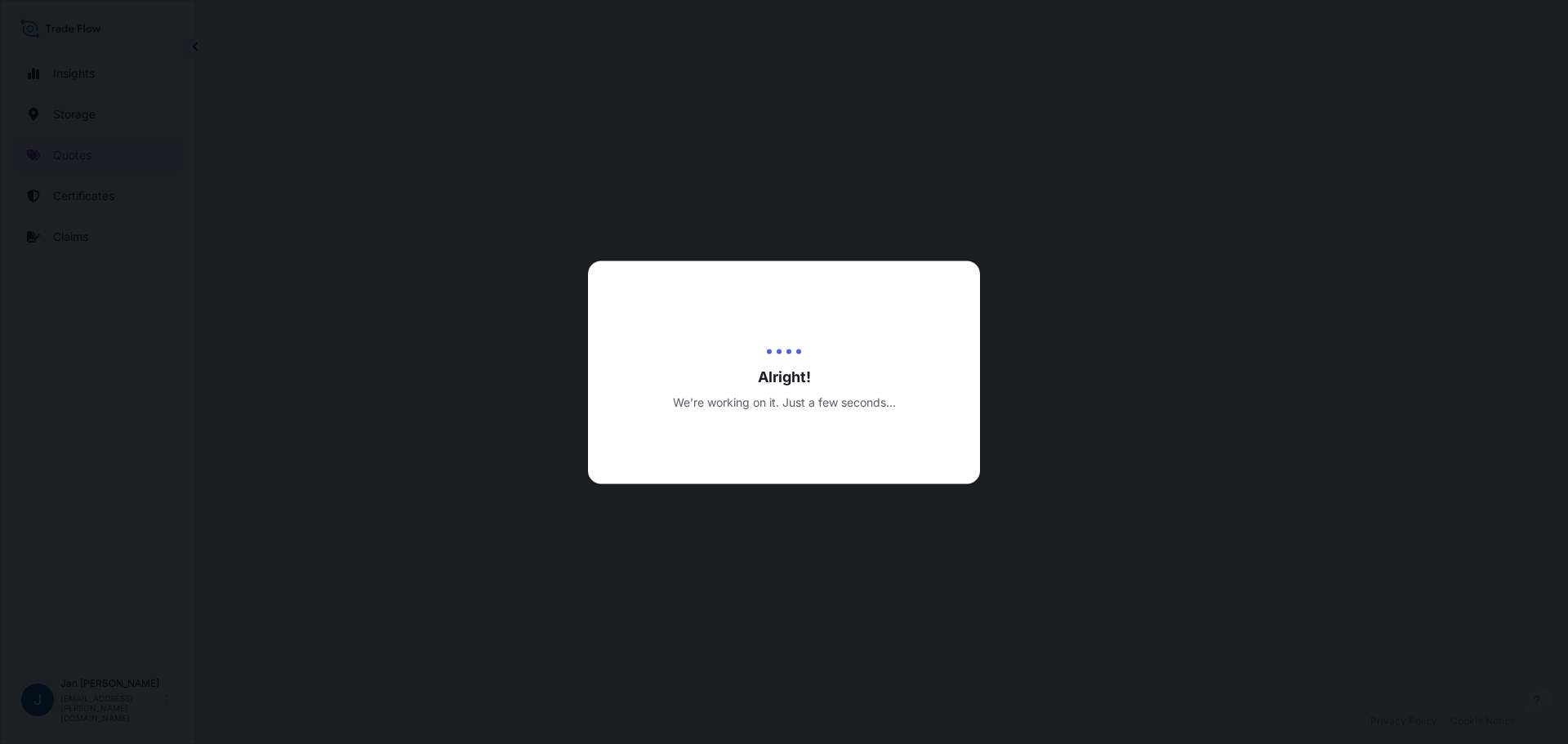
select select "Water"
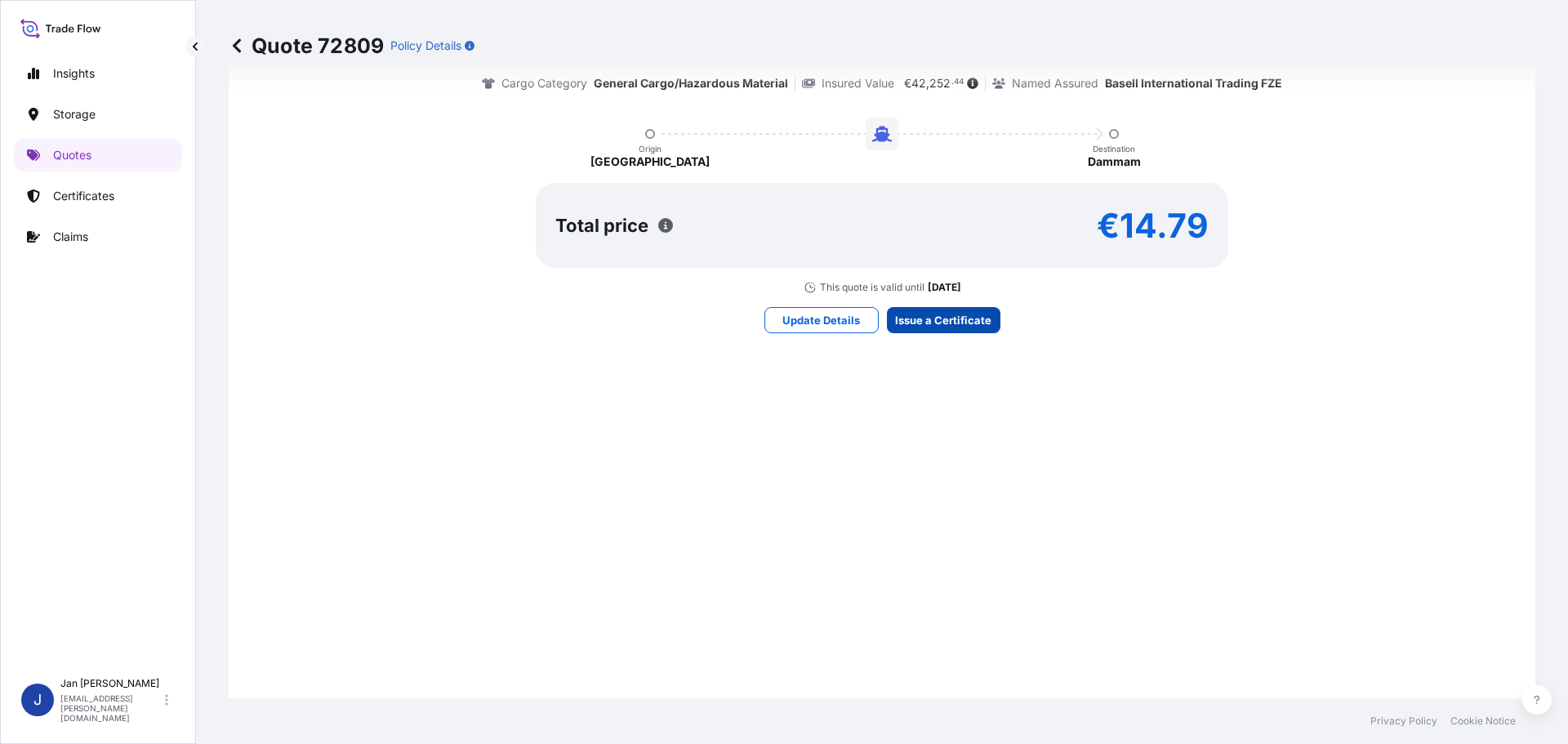
click at [938, 332] on div "Here's your insurance offer Primary Assured Czech Republic All risk coverage Ca…" at bounding box center [882, 136] width 1262 height 1153
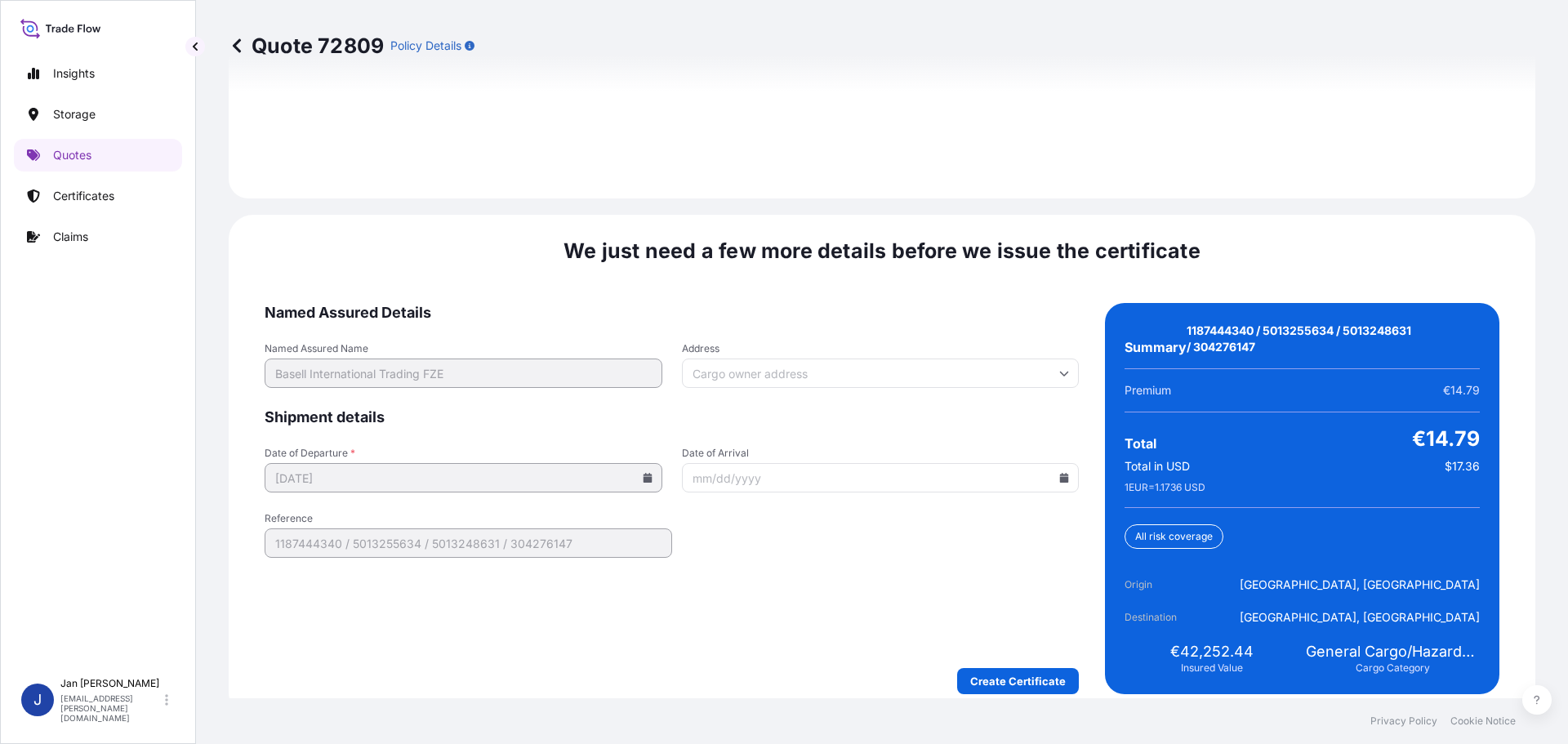
scroll to position [2404, 0]
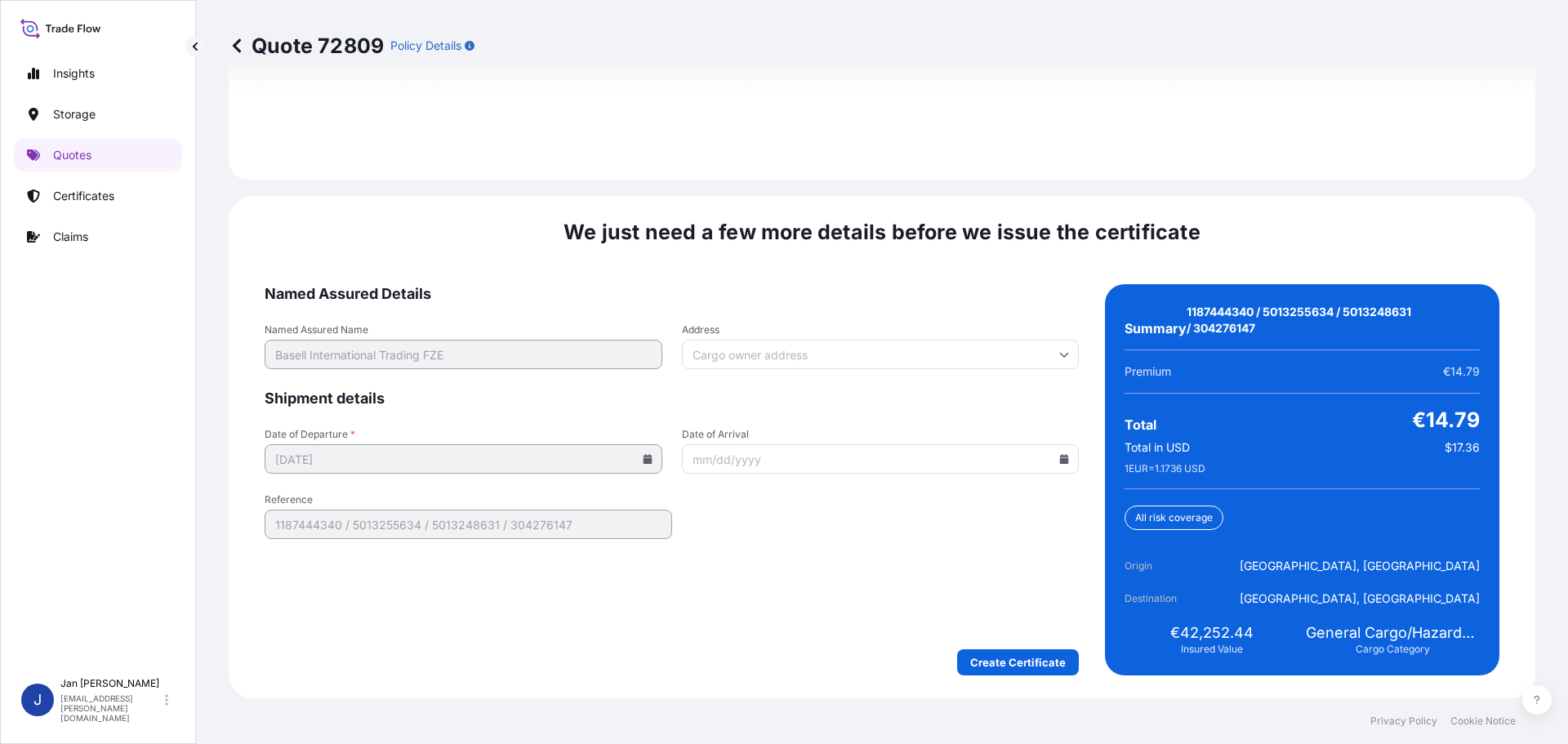
click at [950, 661] on div "Create Certificate" at bounding box center [672, 662] width 814 height 26
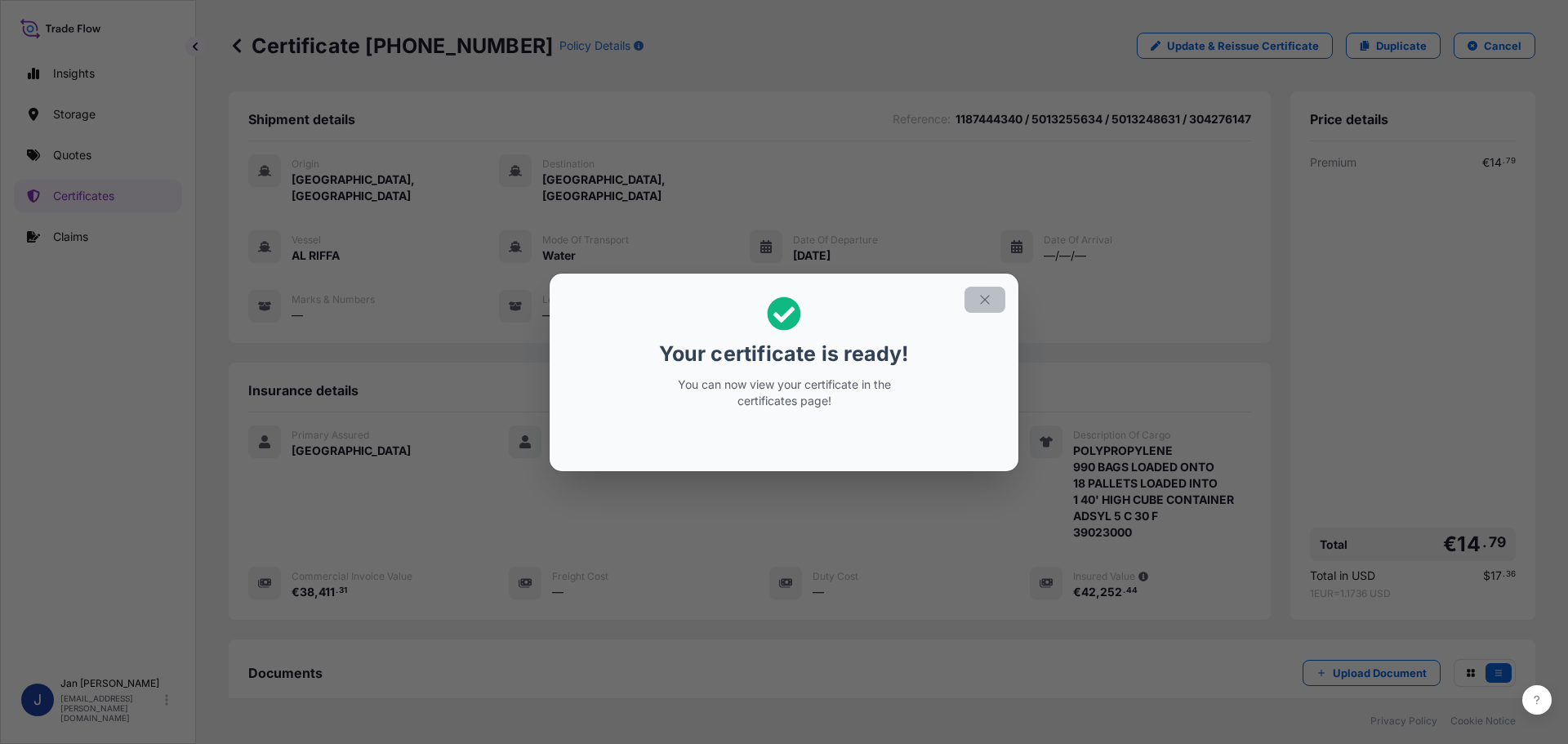
click at [984, 296] on icon "button" at bounding box center [984, 299] width 14 height 14
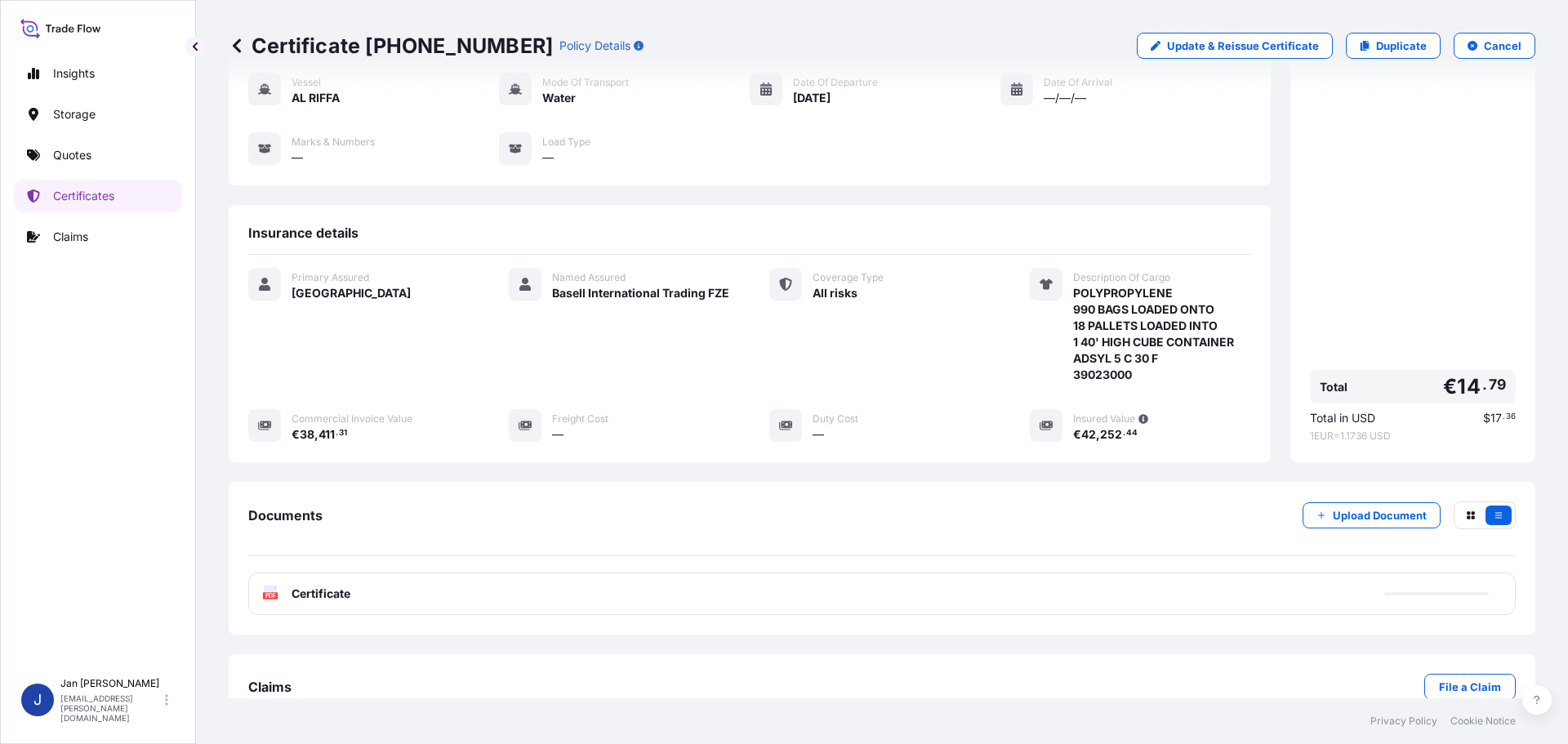
scroll to position [179, 0]
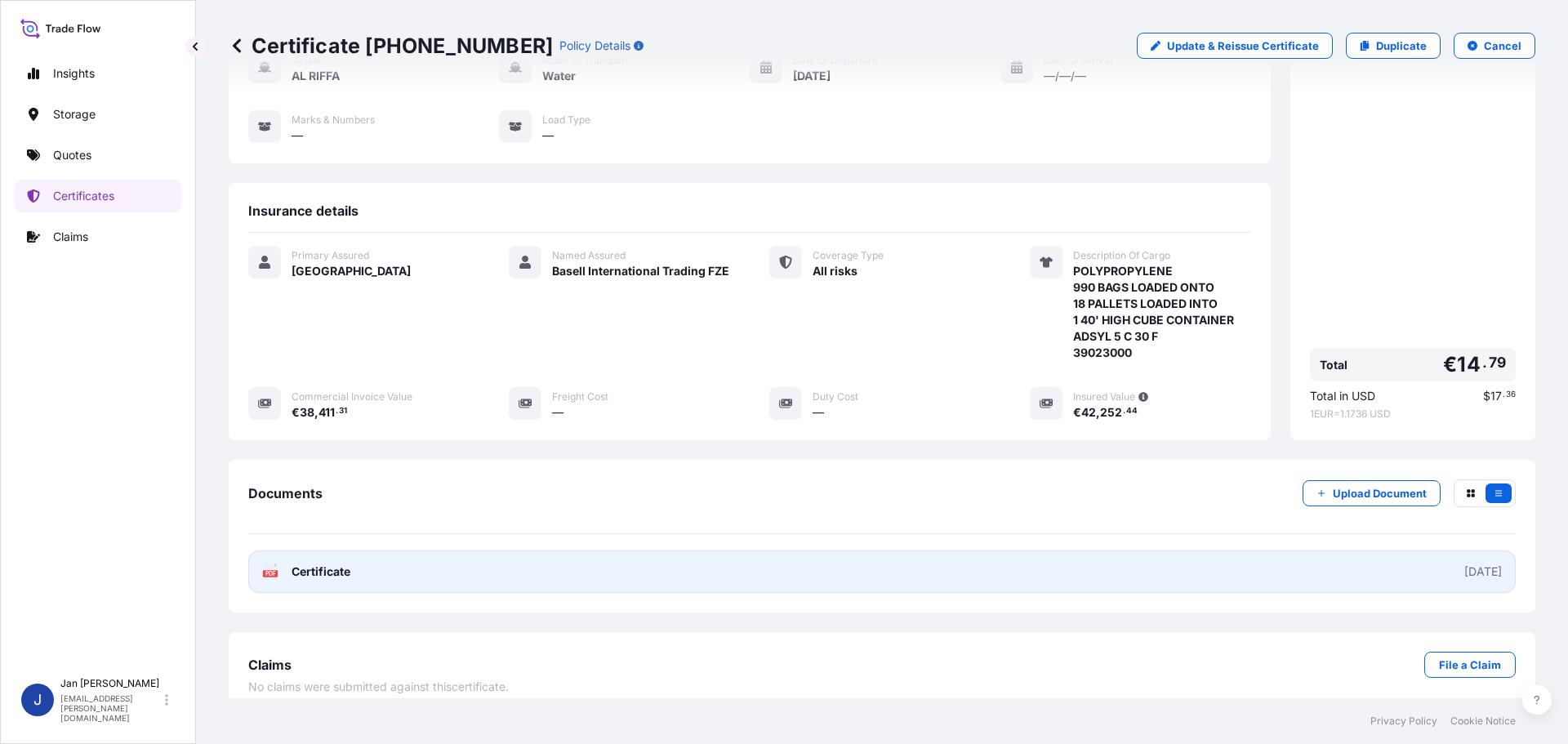
click at [431, 558] on link "PDF Certificate 2025-10-01" at bounding box center [882, 571] width 1267 height 42
